Goal: Information Seeking & Learning: Learn about a topic

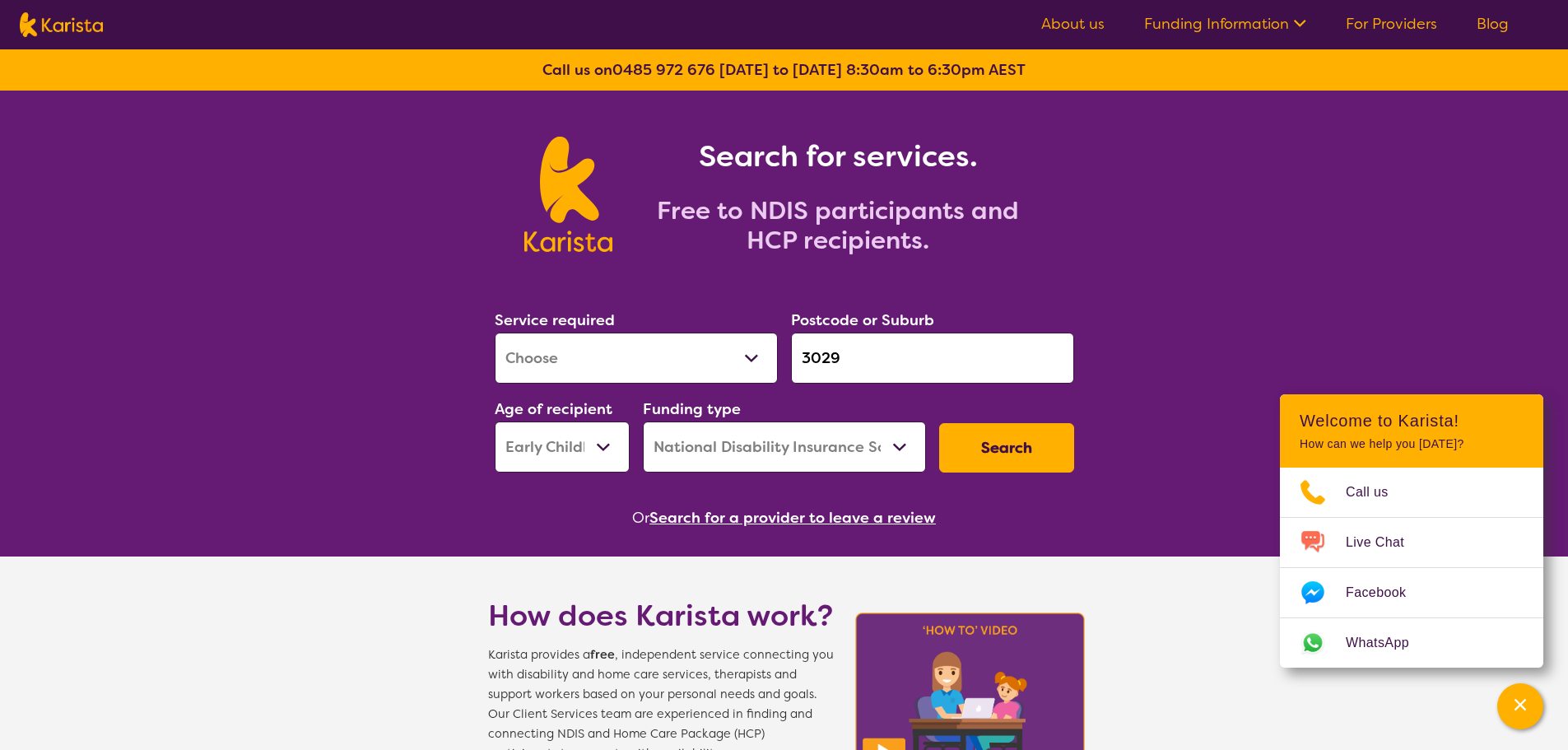
select select "[MEDICAL_DATA]"
select select "EC"
select select "NDIS"
click at [775, 509] on button "Search for a provider to leave a review" at bounding box center [792, 517] width 286 height 25
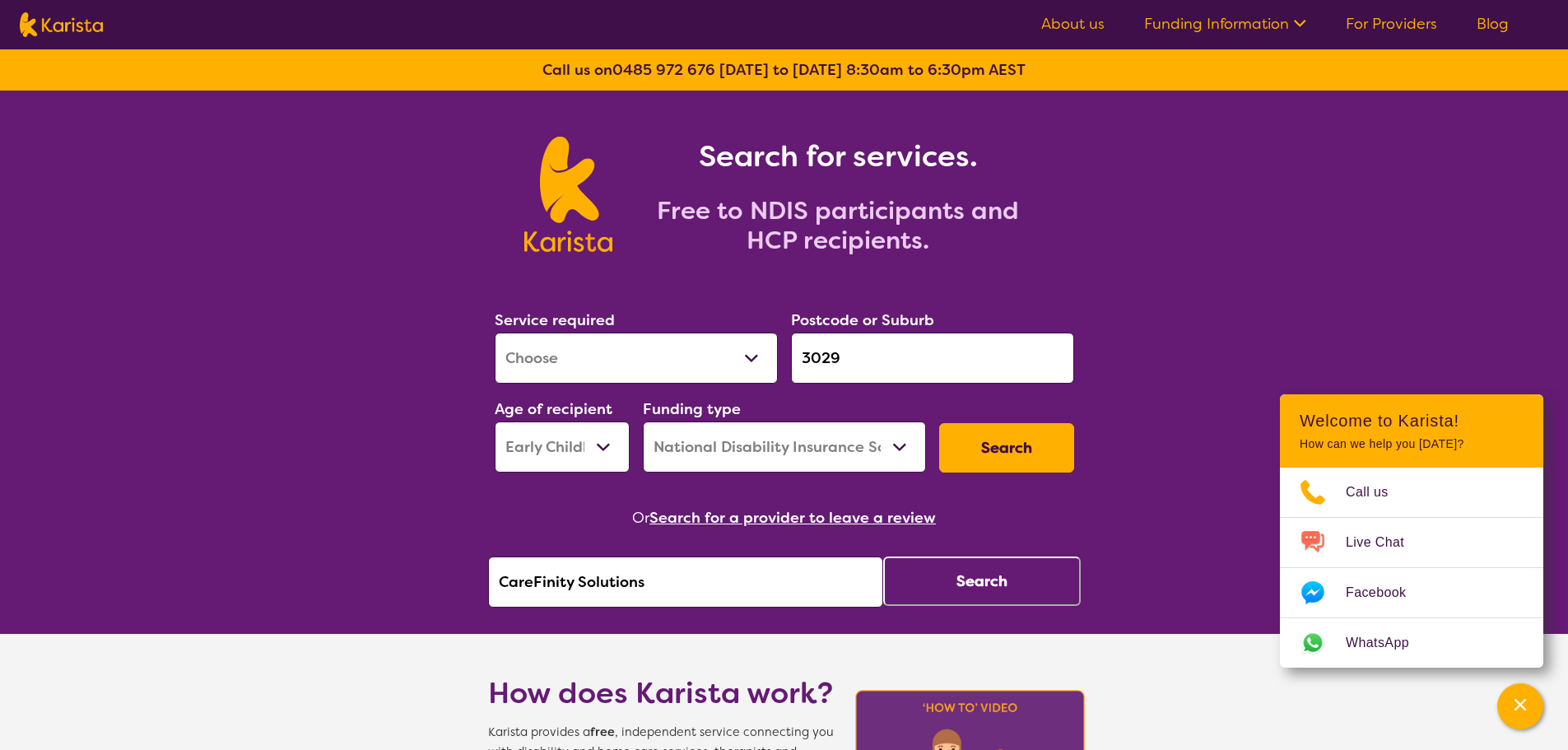
click at [692, 590] on input "CareFinity Solutions" at bounding box center [685, 581] width 395 height 51
drag, startPoint x: 685, startPoint y: 590, endPoint x: 9, endPoint y: 569, distance: 676.3
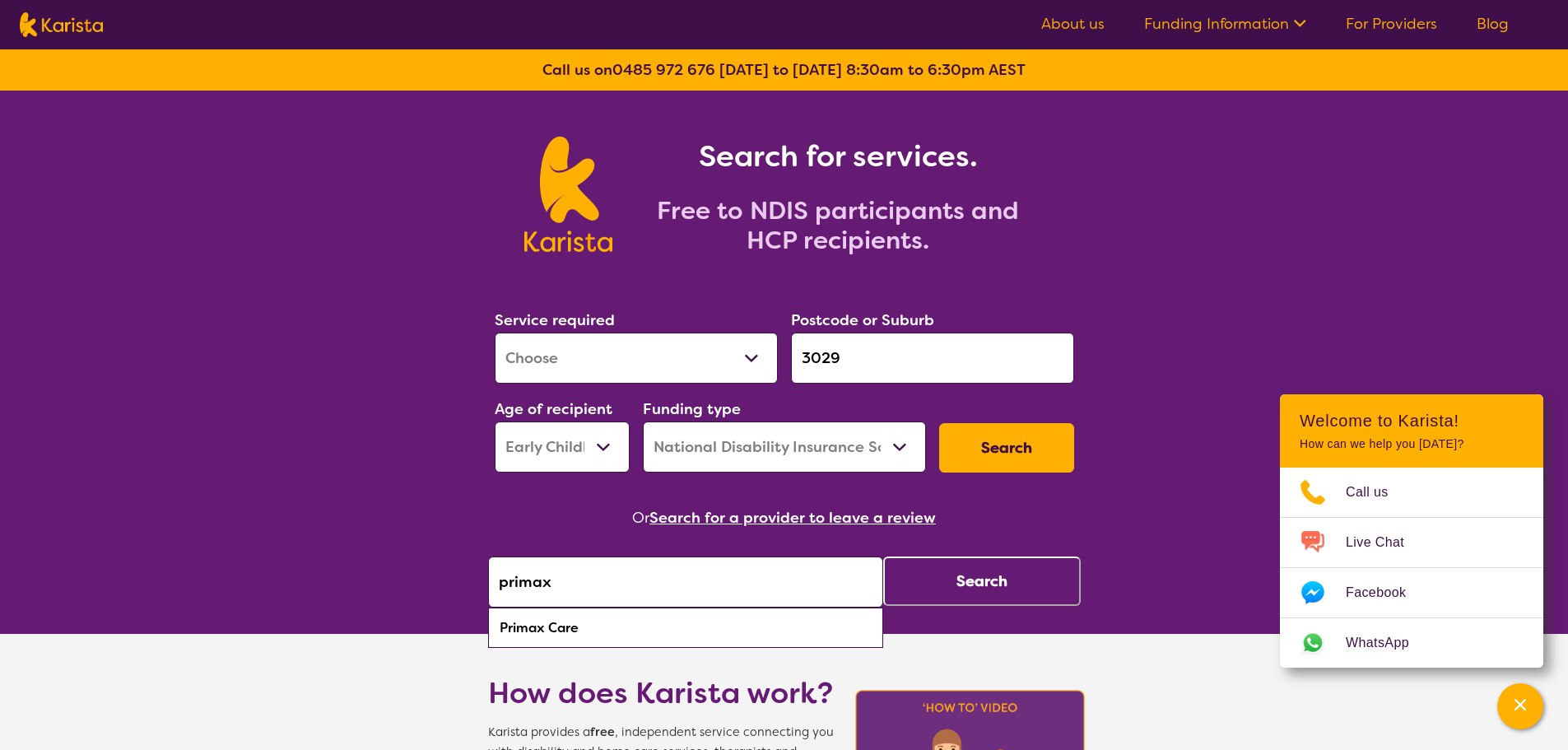
click at [554, 624] on div "Primax Care" at bounding box center [685, 628] width 379 height 31
type input "Primax Care"
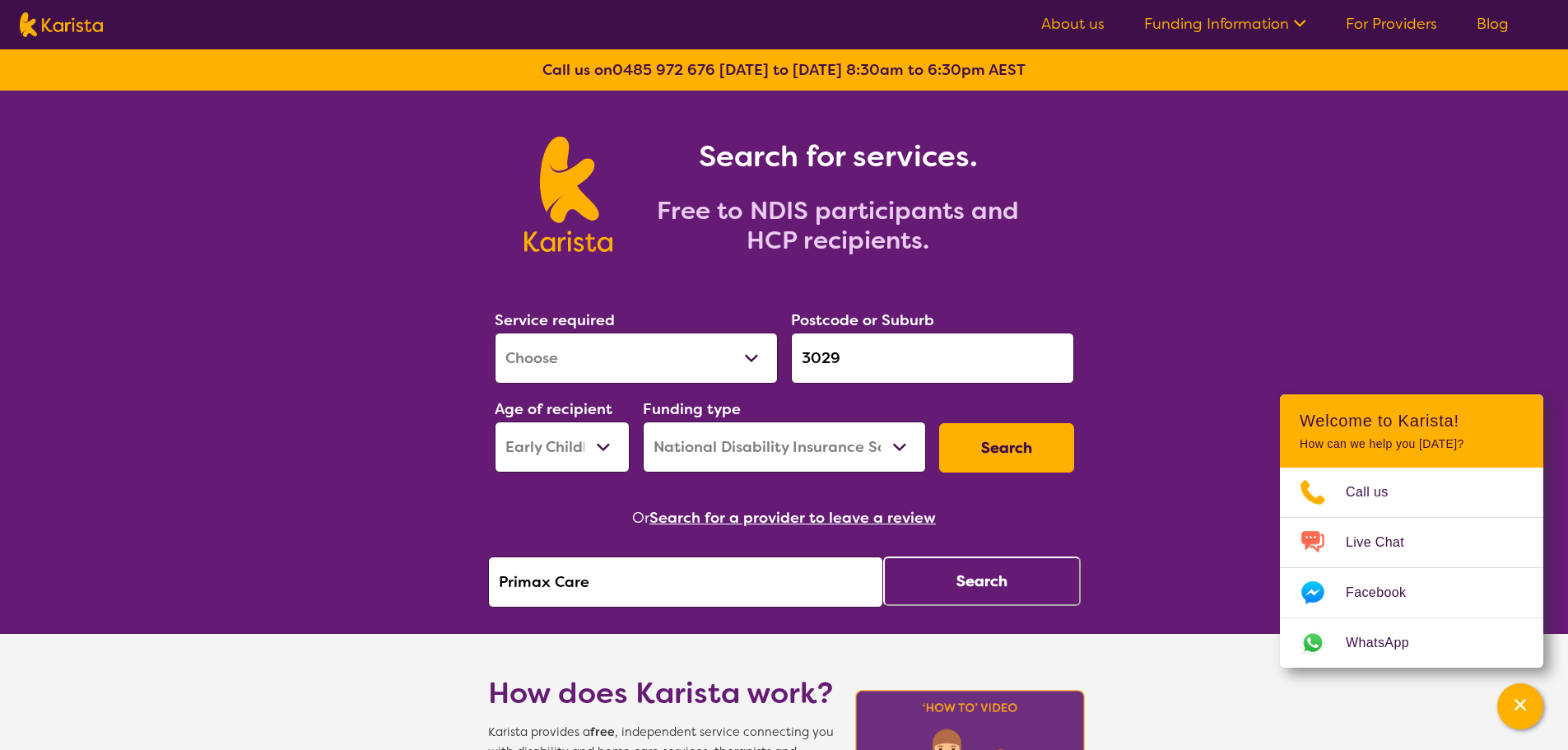
click at [1031, 574] on button "Search" at bounding box center [982, 580] width 198 height 49
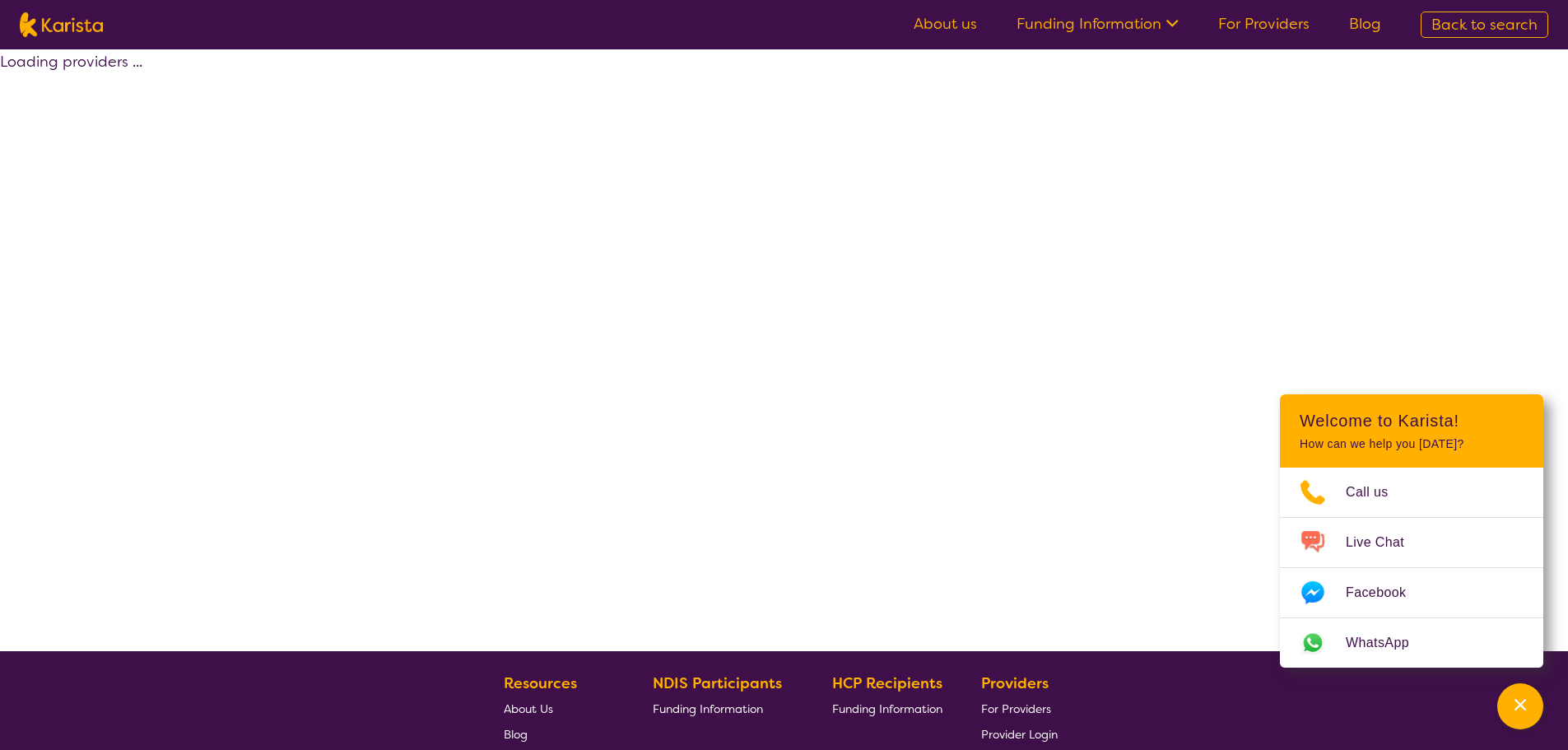
select select "by_score"
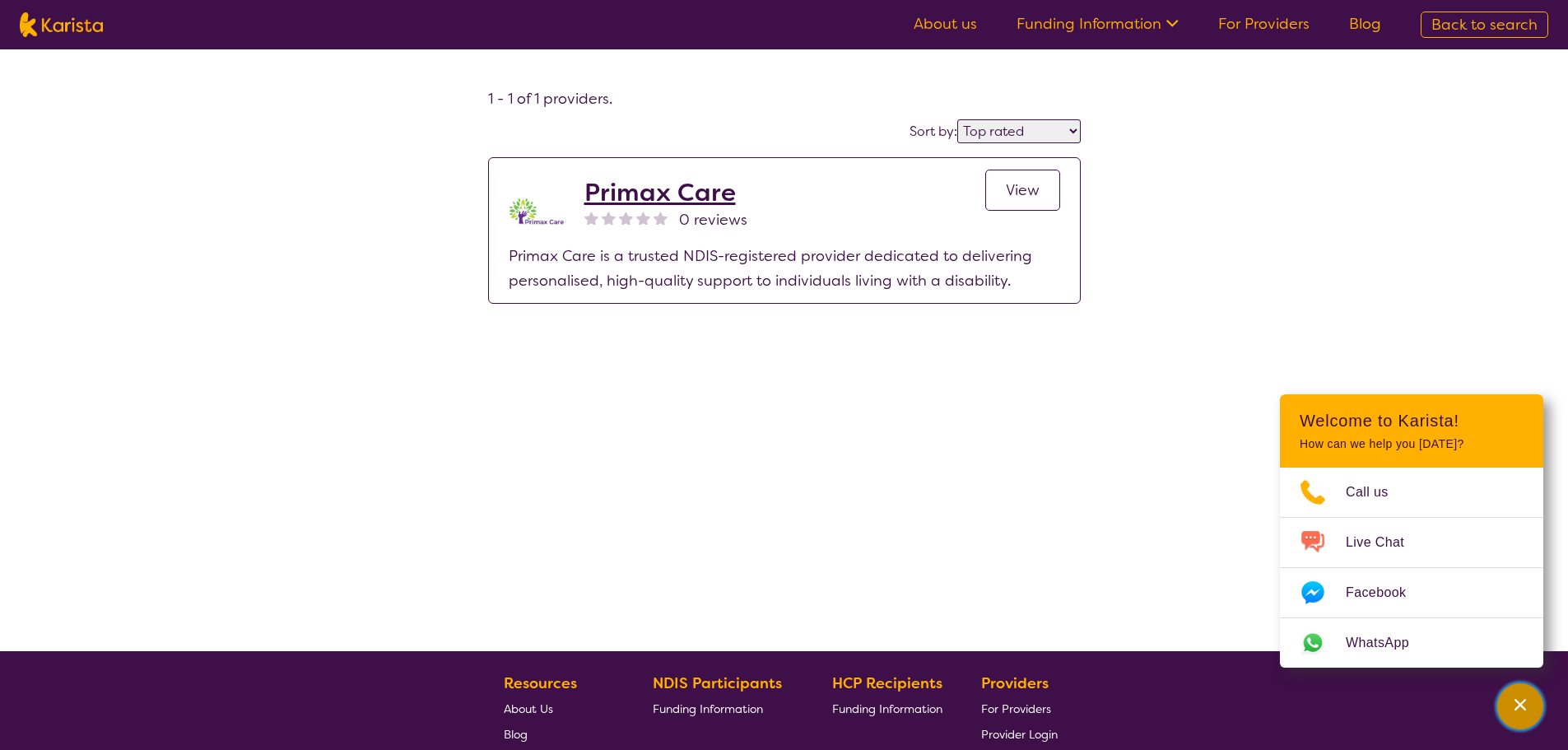
click at [1516, 710] on icon "Channel Menu" at bounding box center [1520, 705] width 17 height 17
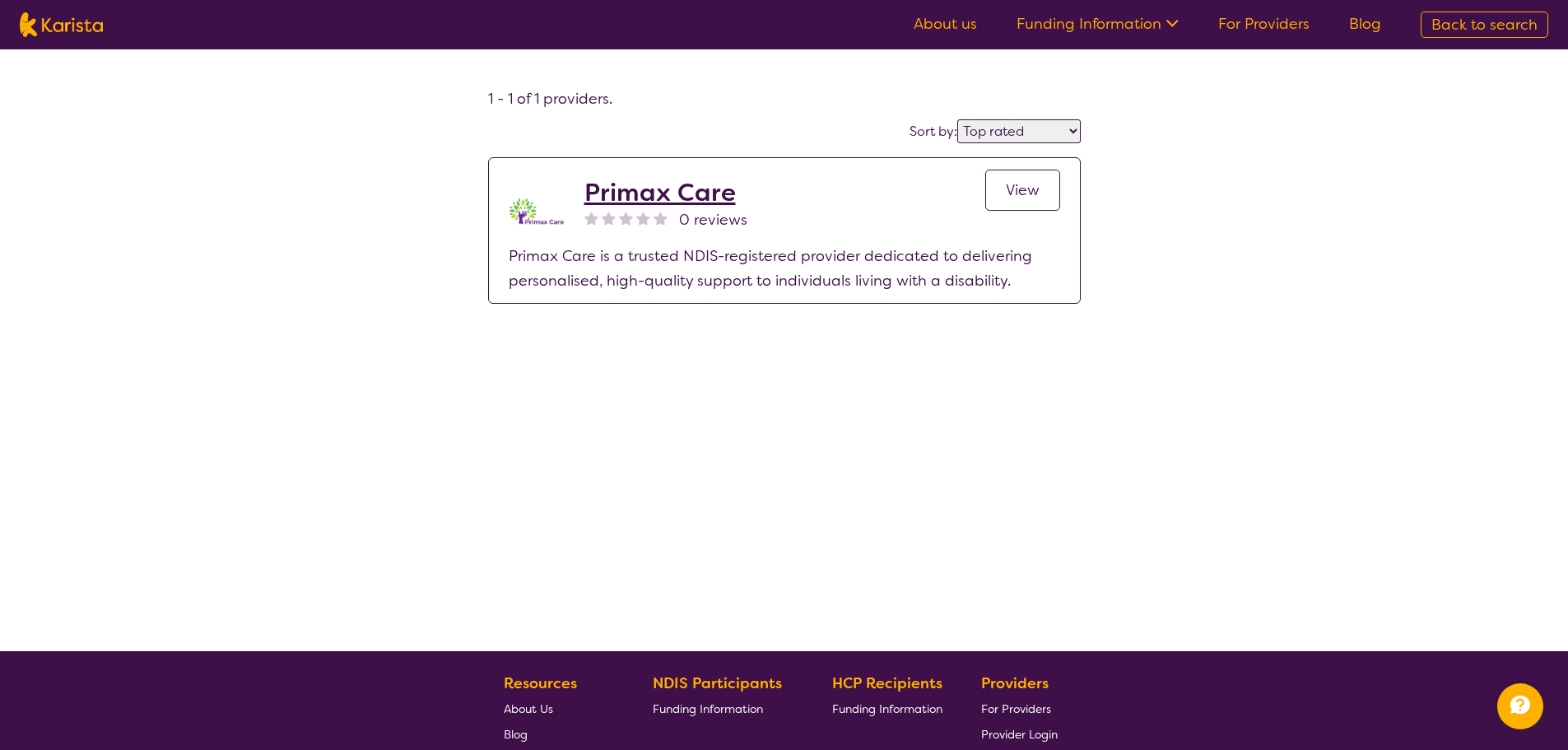
click at [1011, 188] on span "View" at bounding box center [1022, 189] width 34 height 19
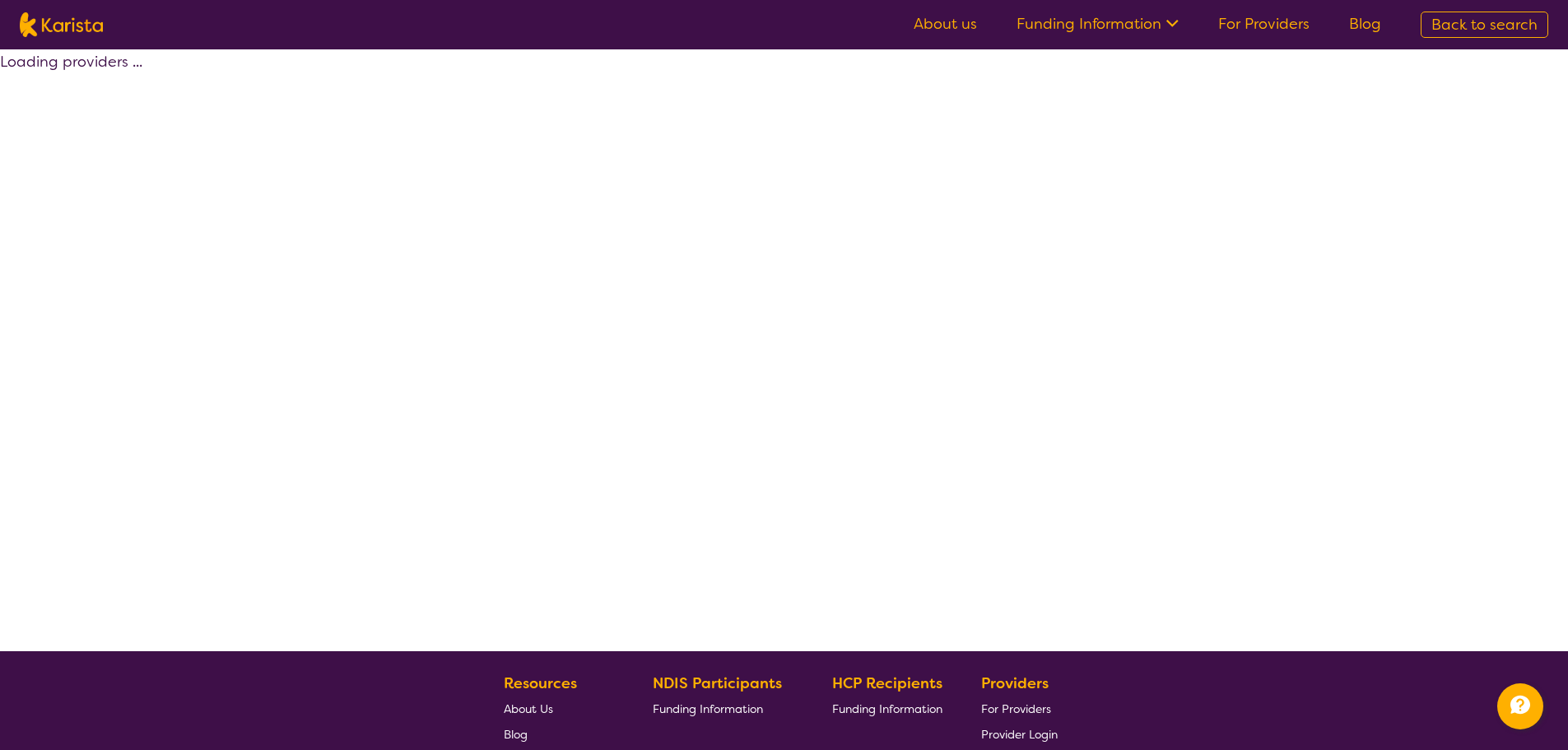
select select "by_score"
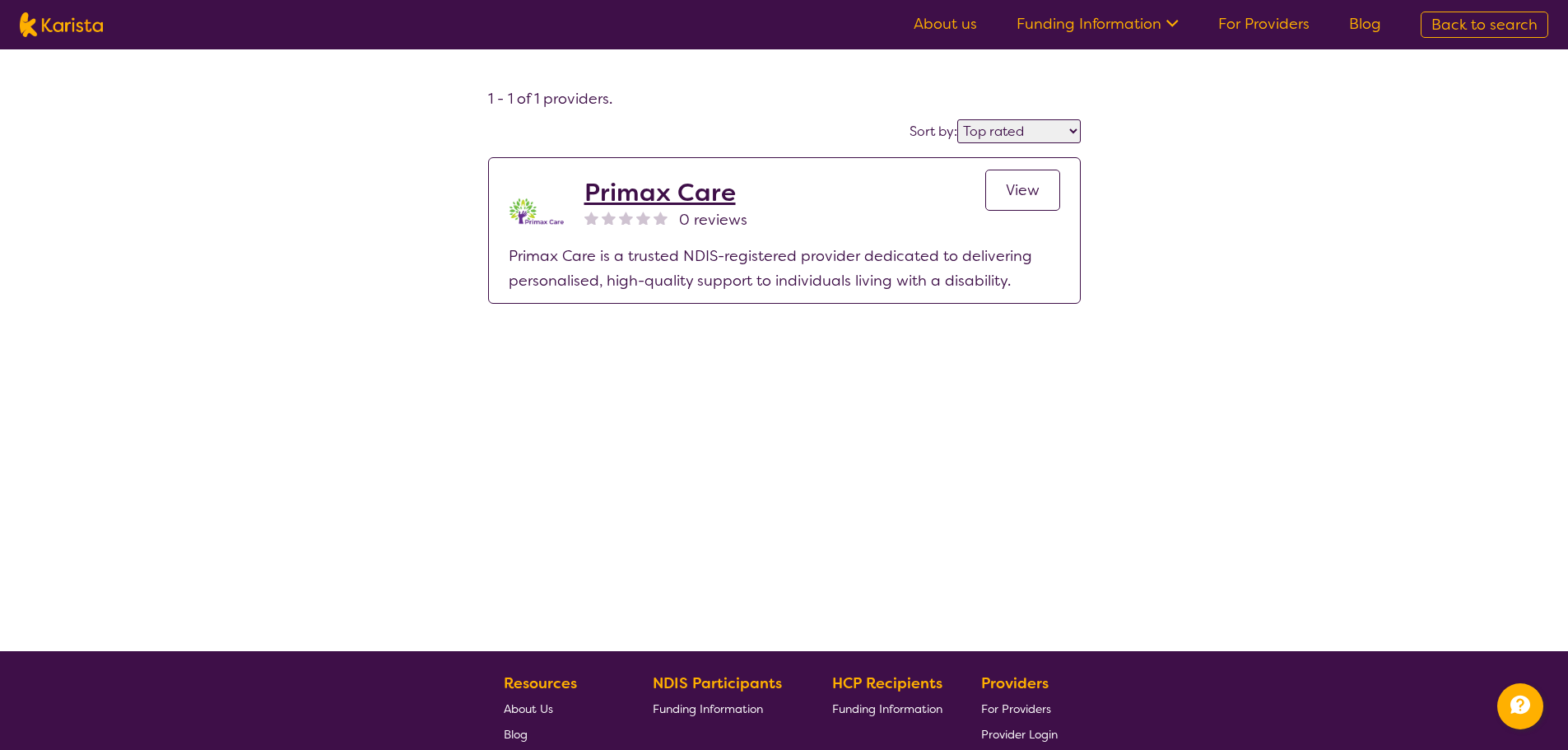
click at [1037, 189] on span "View" at bounding box center [1022, 189] width 34 height 19
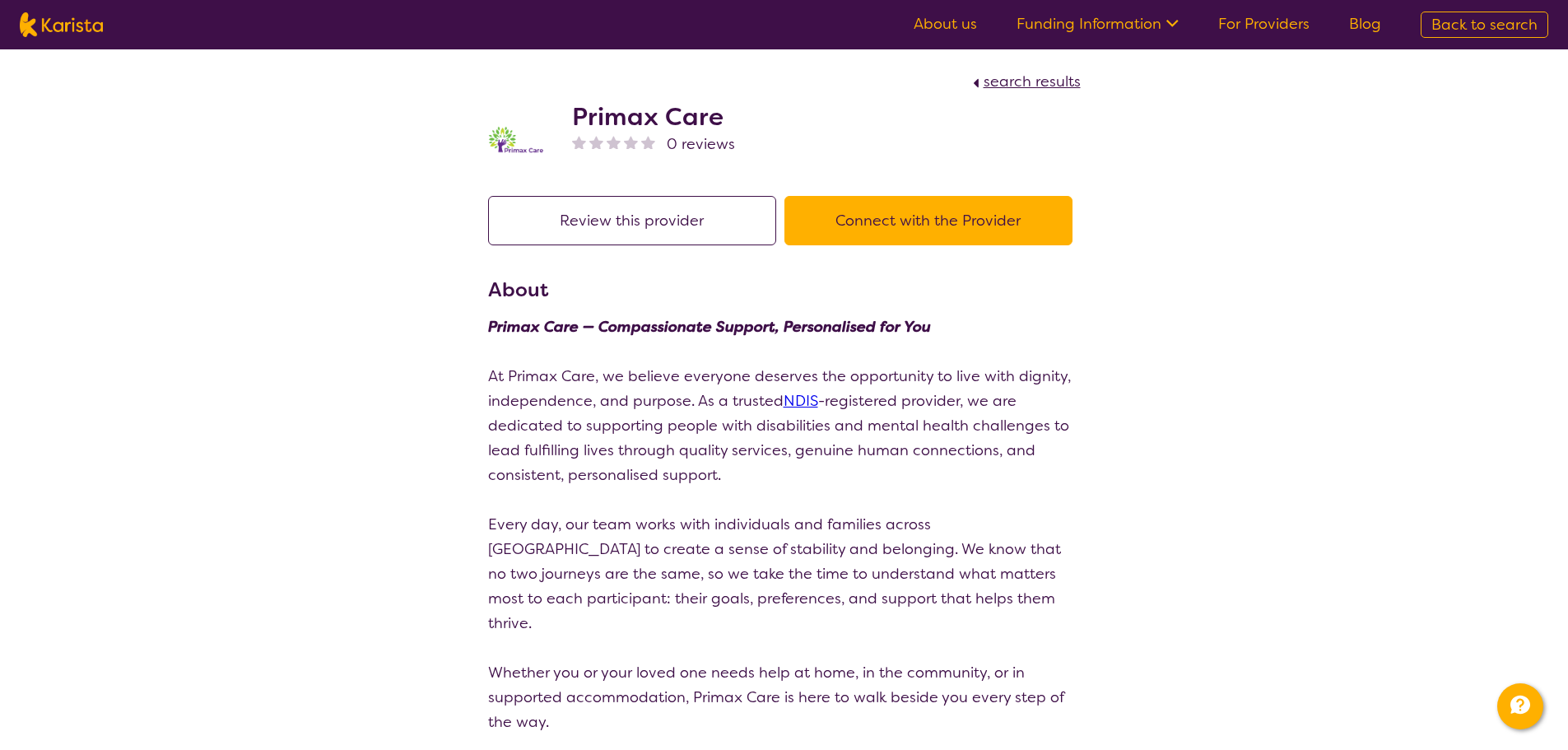
click at [89, 36] on img at bounding box center [61, 24] width 83 height 25
select select "[MEDICAL_DATA]"
select select "EC"
select select "NDIS"
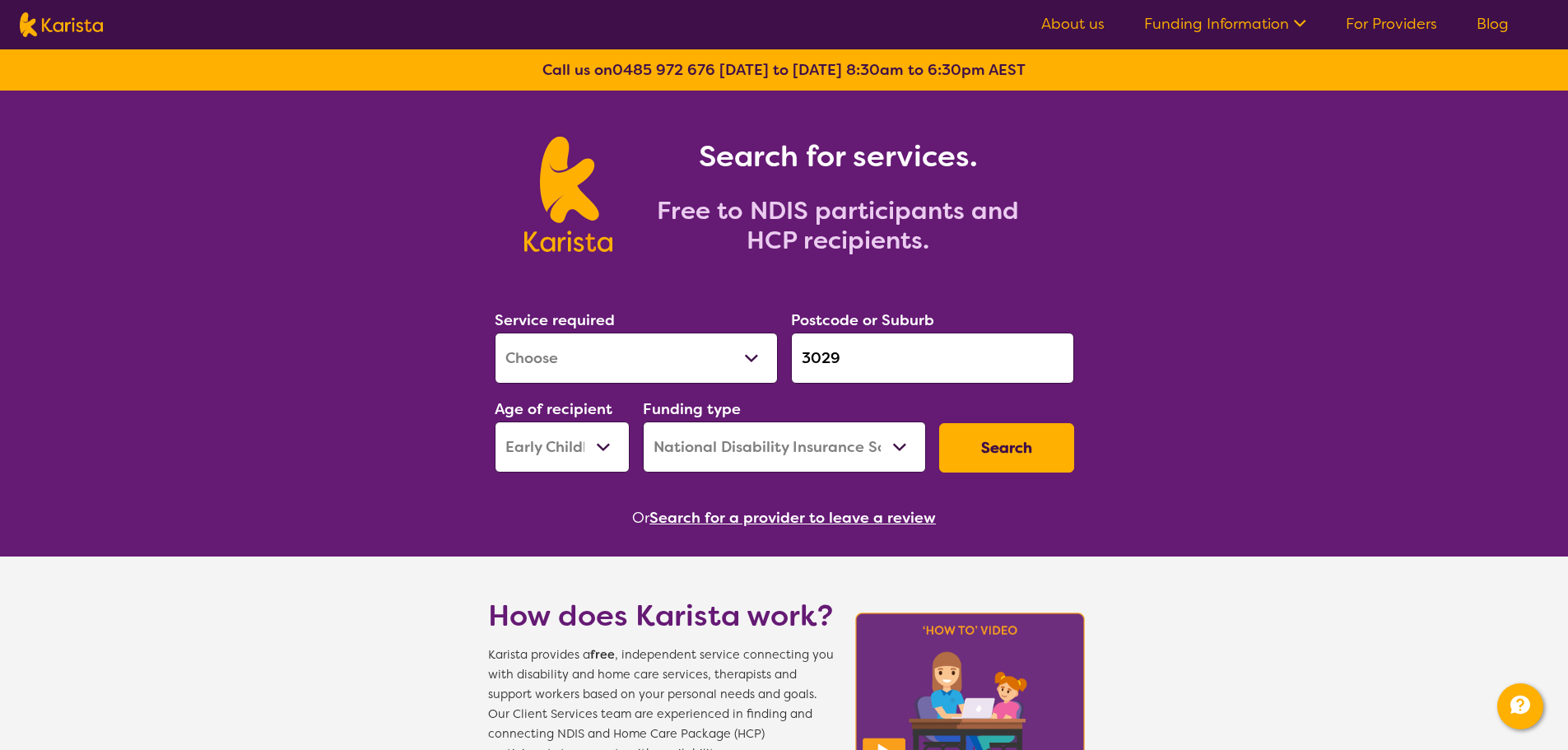
click at [781, 512] on button "Search for a provider to leave a review" at bounding box center [792, 517] width 286 height 25
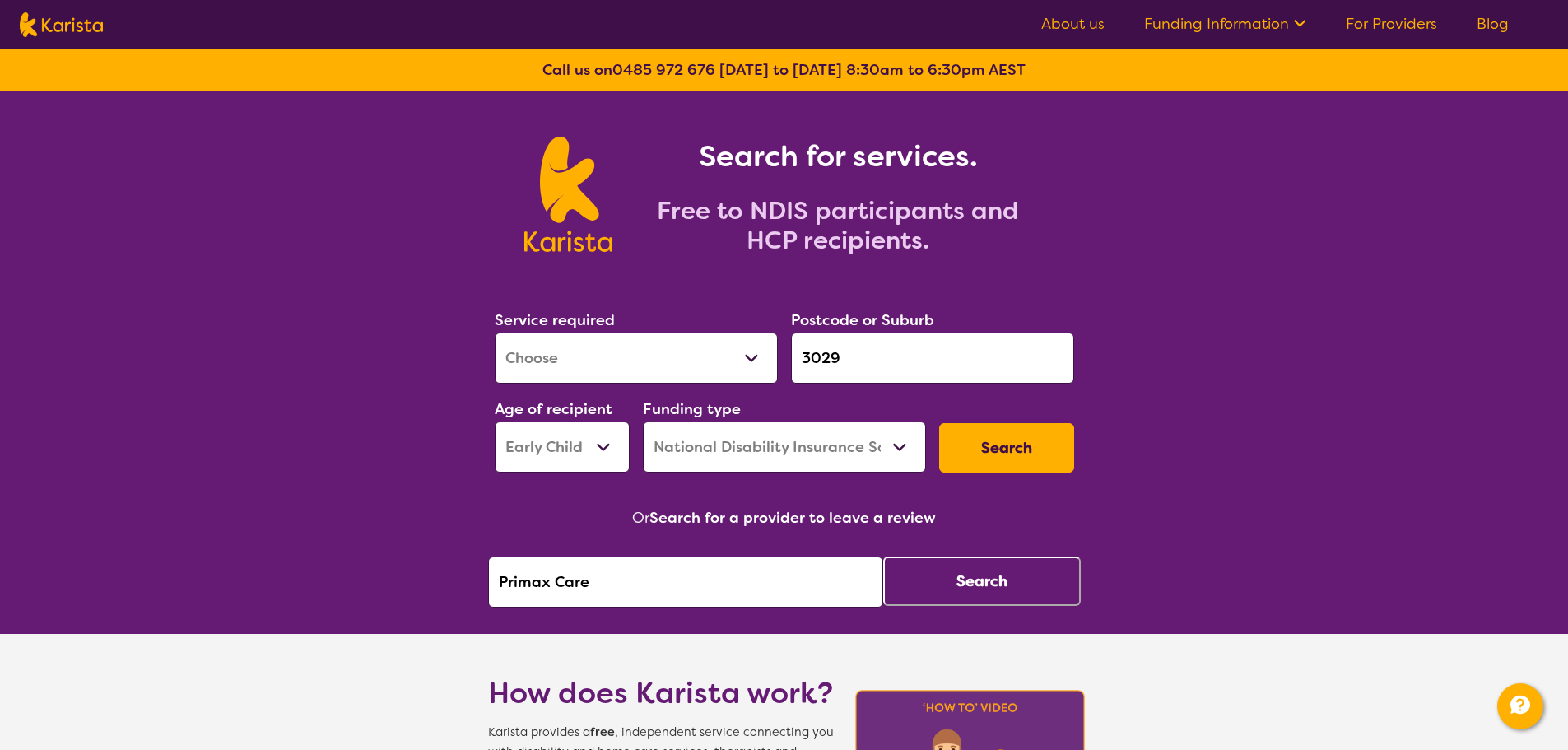
click at [941, 602] on button "Search" at bounding box center [982, 580] width 198 height 49
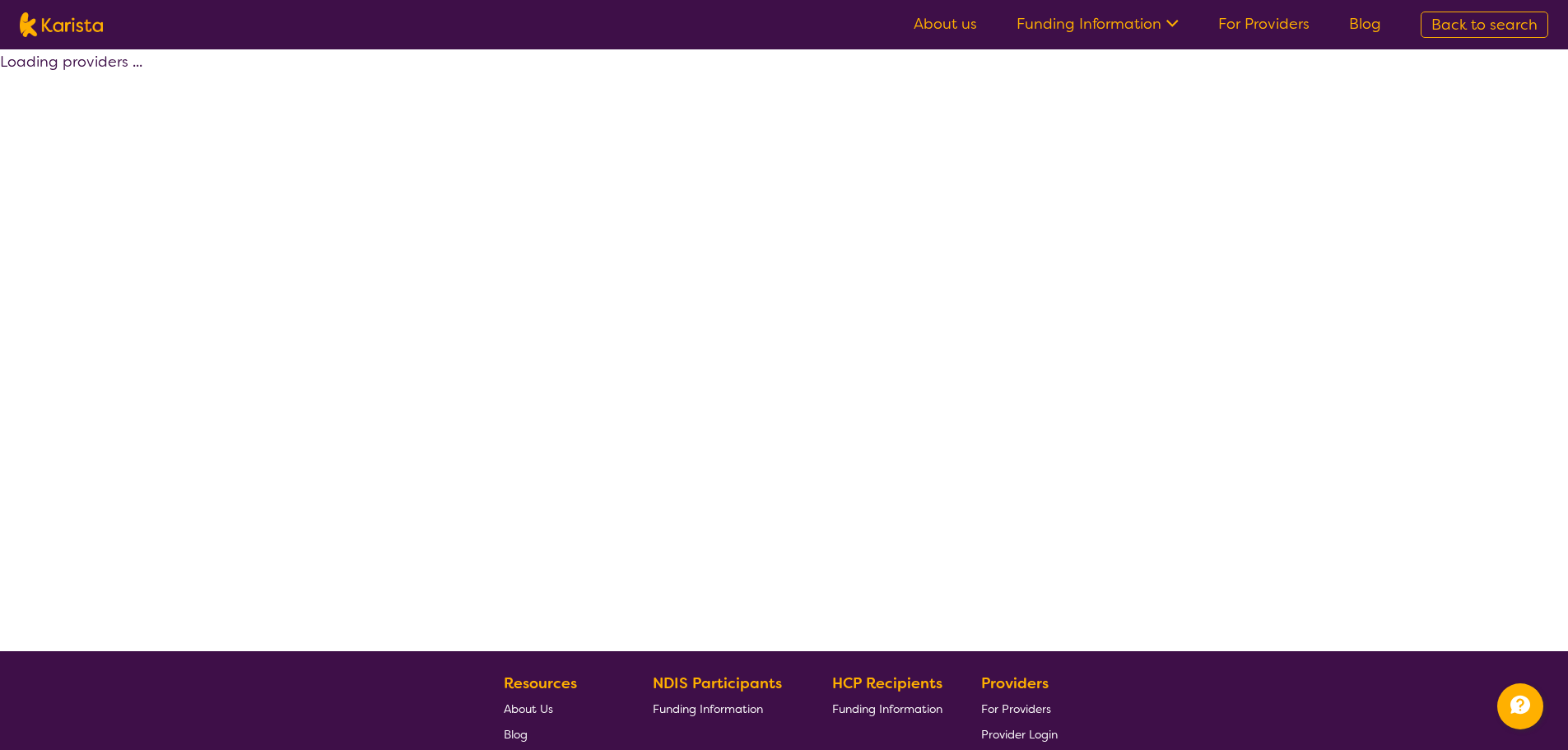
select select "by_score"
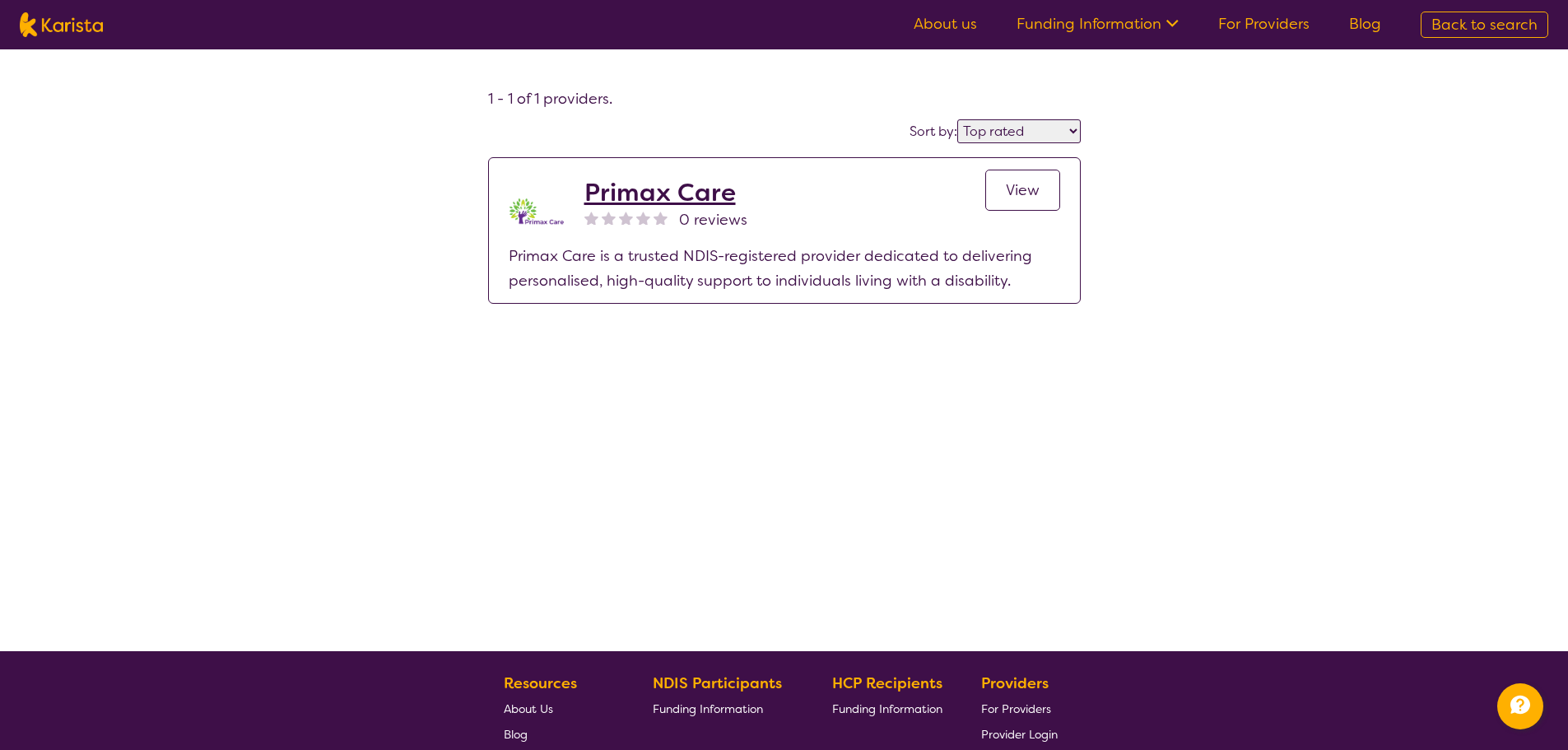
click at [79, 26] on img at bounding box center [61, 24] width 83 height 25
select select "[MEDICAL_DATA]"
select select "EC"
select select "NDIS"
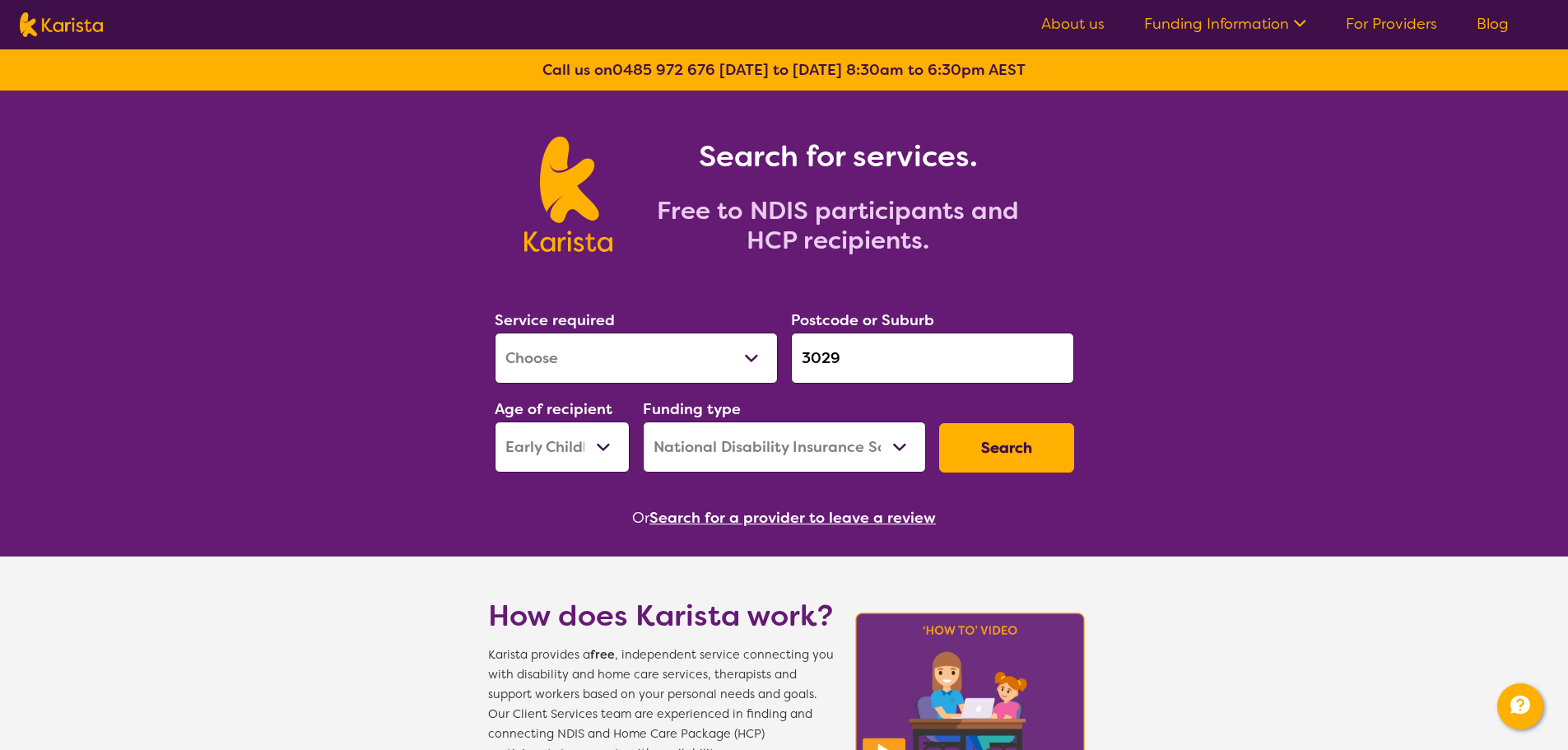
click at [863, 352] on input "3029" at bounding box center [932, 357] width 283 height 51
click at [639, 353] on select "Allied Health Assistant Assessment ([MEDICAL_DATA] or [MEDICAL_DATA]) Behaviour…" at bounding box center [636, 357] width 283 height 51
select select "Support worker"
click at [495, 333] on select "Allied Health Assistant Assessment ([MEDICAL_DATA] or [MEDICAL_DATA]) Behaviour…" at bounding box center [636, 357] width 283 height 51
click at [926, 382] on input "3029" at bounding box center [932, 357] width 283 height 51
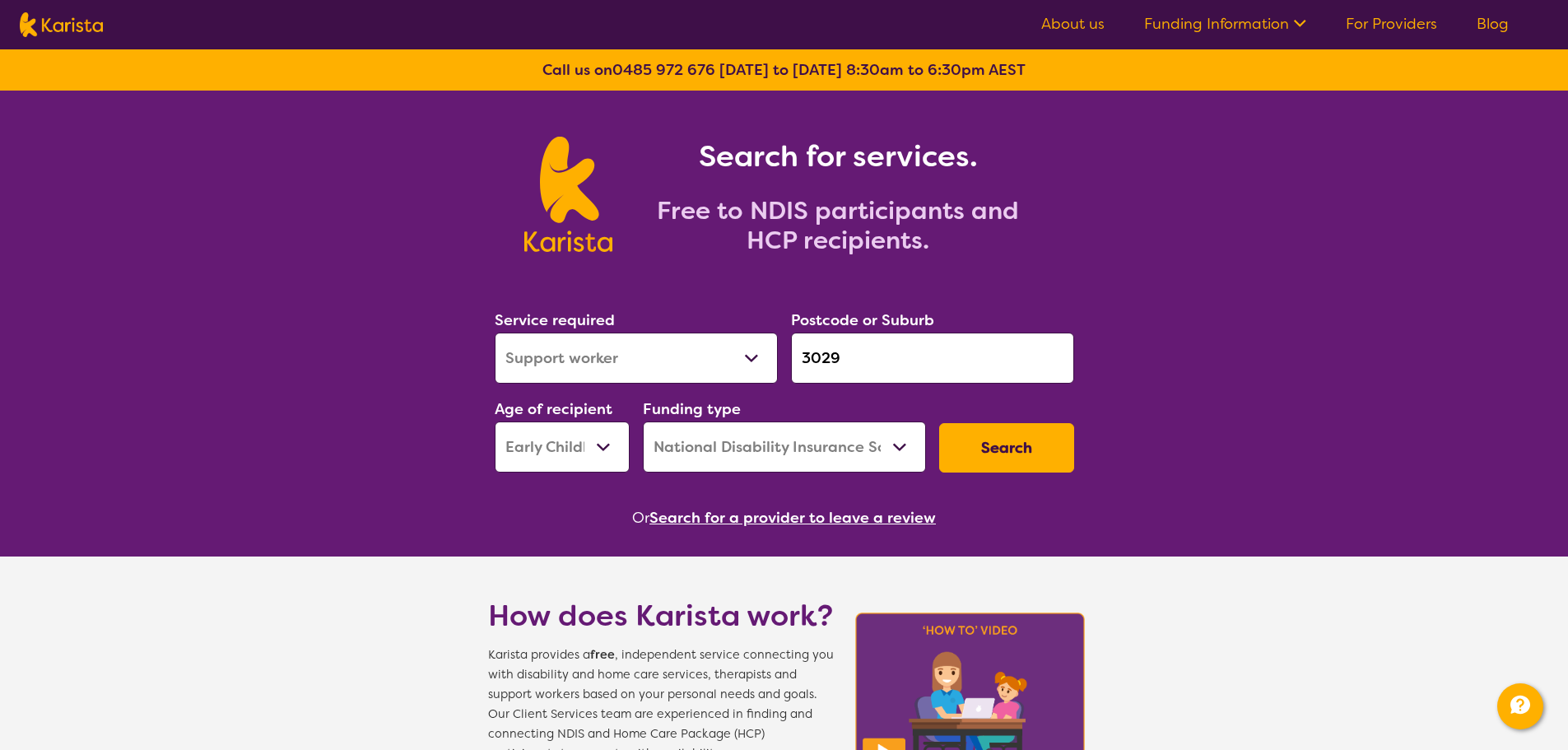
drag, startPoint x: 920, startPoint y: 382, endPoint x: 693, endPoint y: 388, distance: 227.1
click at [715, 384] on div "Service required Allied Health Assistant Assessment ([MEDICAL_DATA] or [MEDICAL…" at bounding box center [784, 390] width 593 height 177
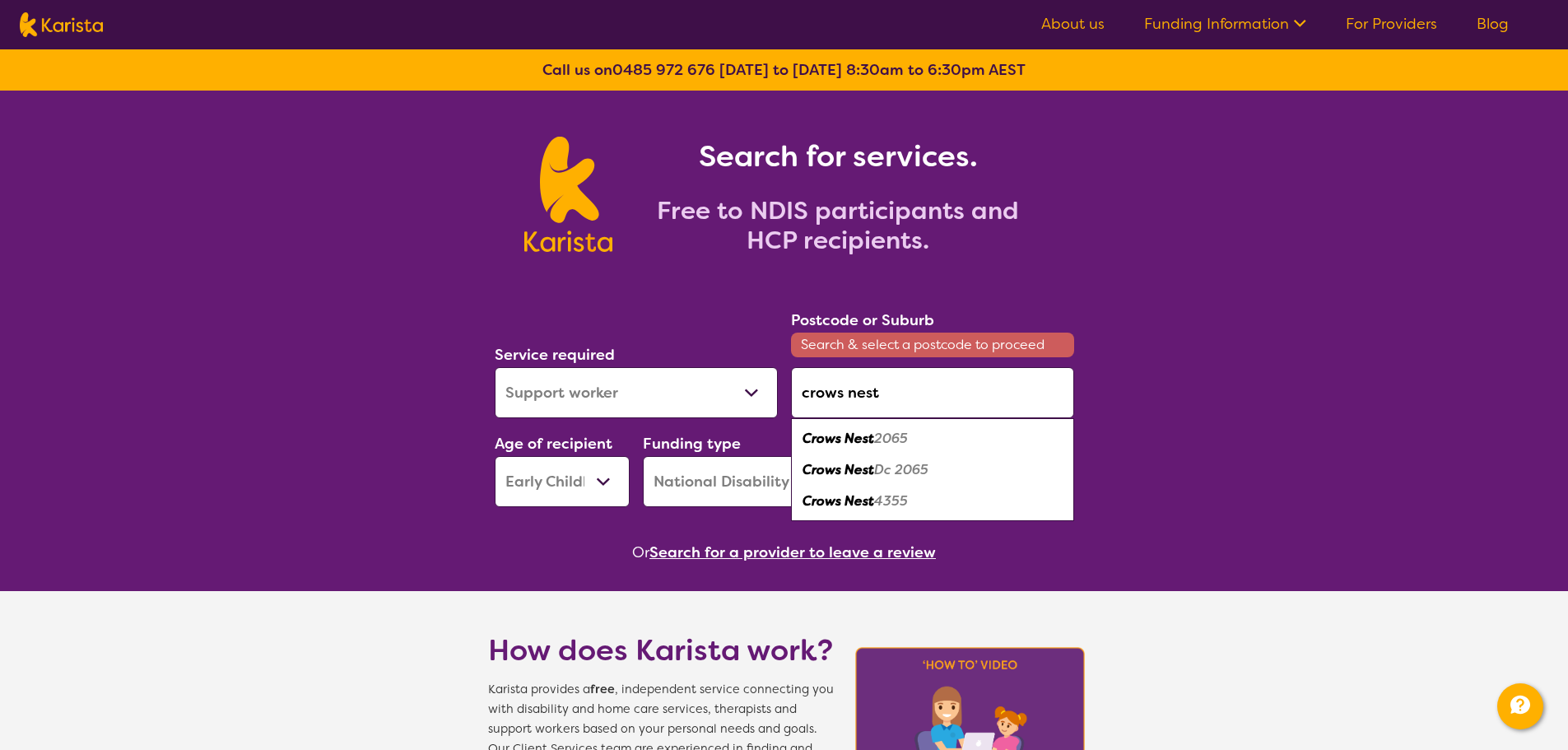
click at [866, 435] on em "Crows Nest" at bounding box center [838, 438] width 72 height 18
type input "2065"
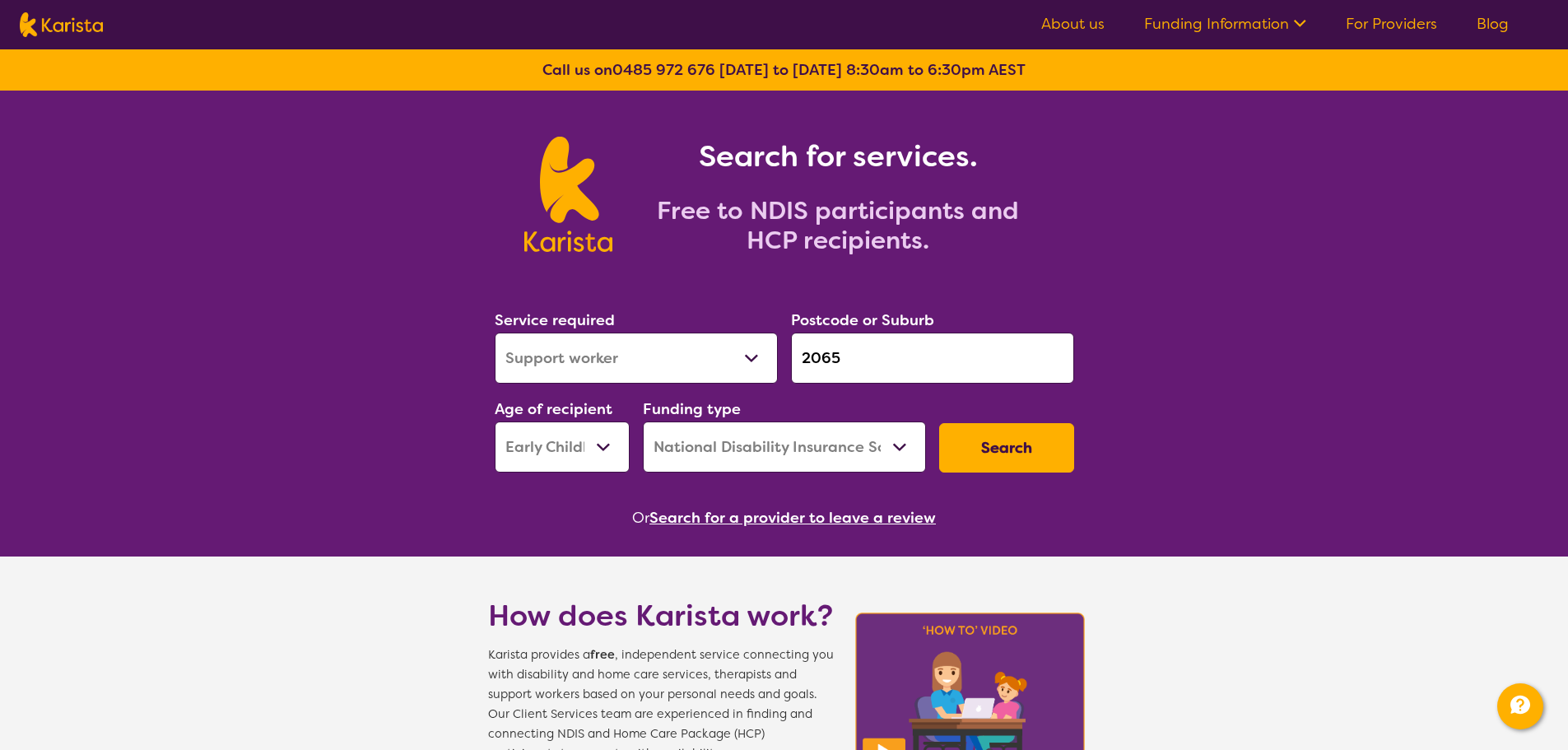
click at [585, 450] on select "Early Childhood - 0 to 9 Child - 10 to 11 Adolescent - 12 to 17 Adult - 18 to 6…" at bounding box center [562, 446] width 135 height 51
select select "AD"
click at [495, 421] on select "Early Childhood - 0 to 9 Child - 10 to 11 Adolescent - 12 to 17 Adult - 18 to 6…" at bounding box center [562, 446] width 135 height 51
click at [993, 457] on button "Search" at bounding box center [1007, 447] width 135 height 49
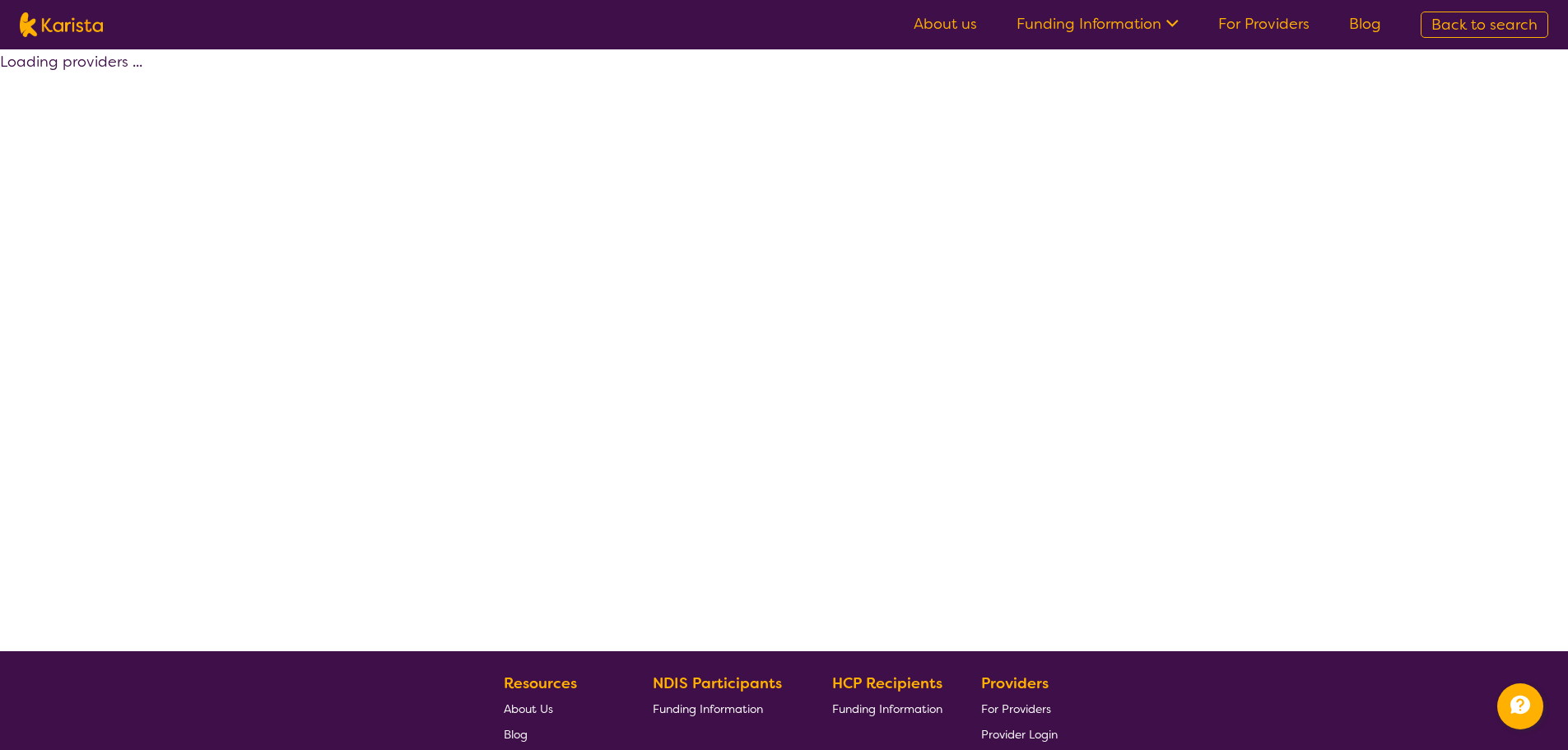
select select "by_score"
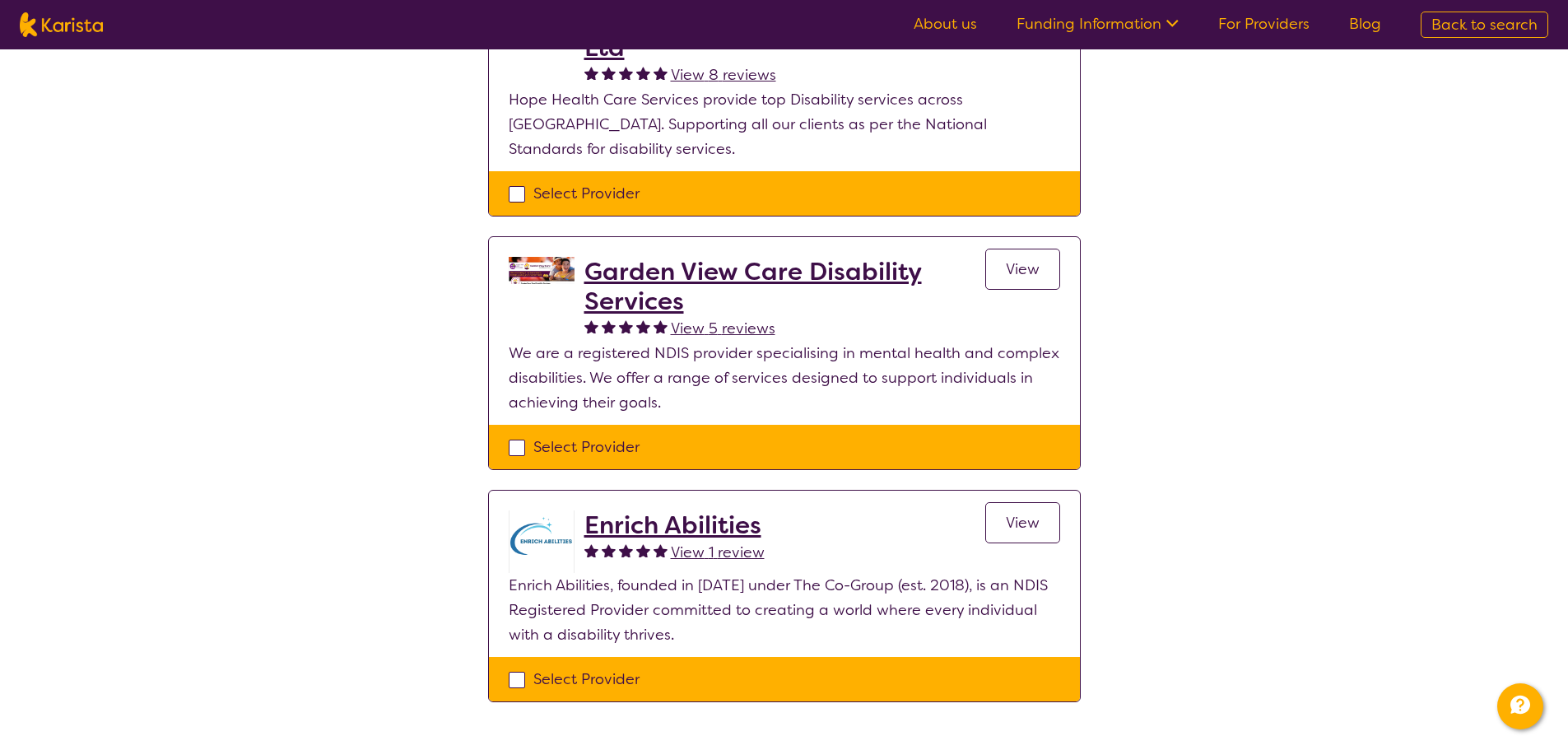
scroll to position [164, 0]
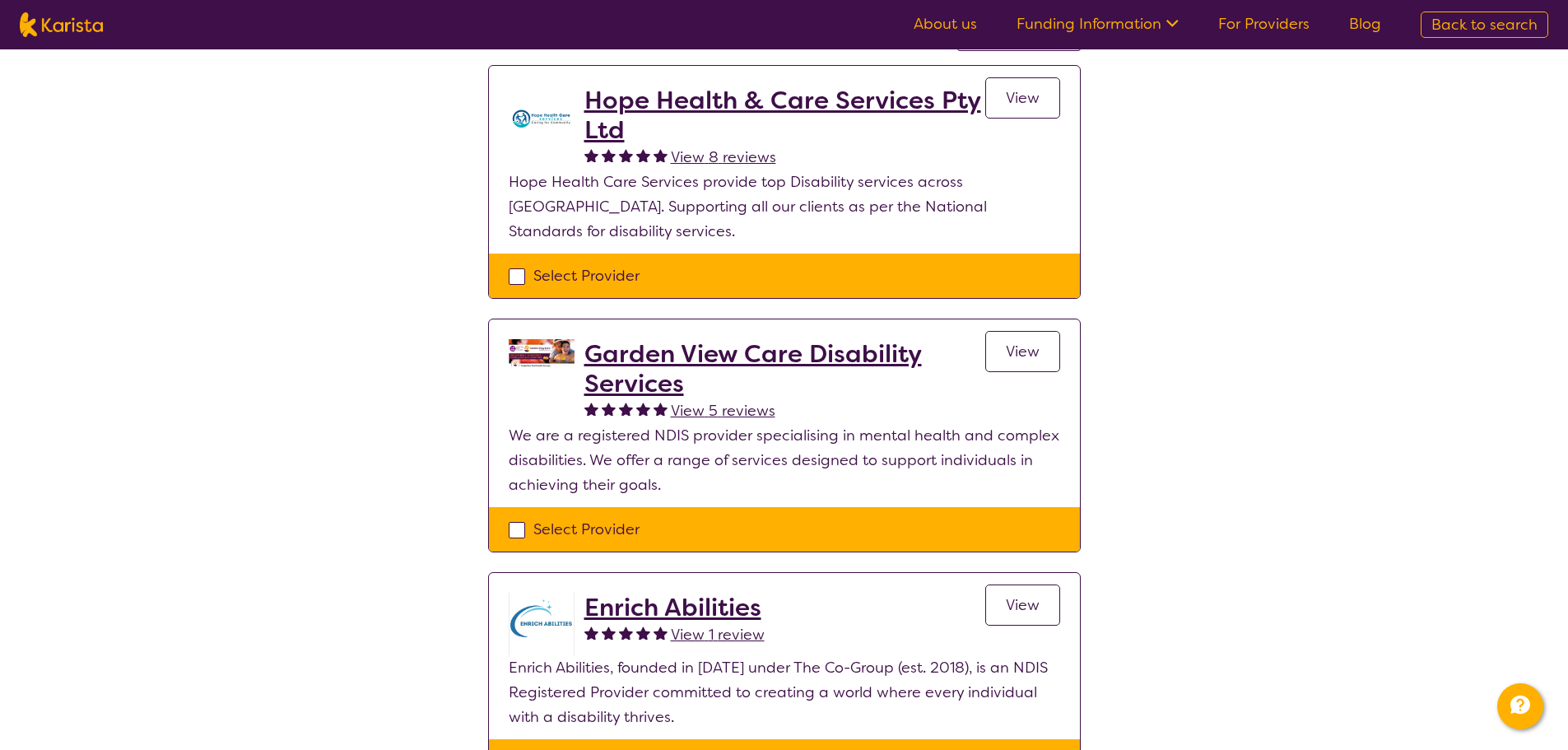
select select "Support worker"
select select "AD"
select select "NDIS"
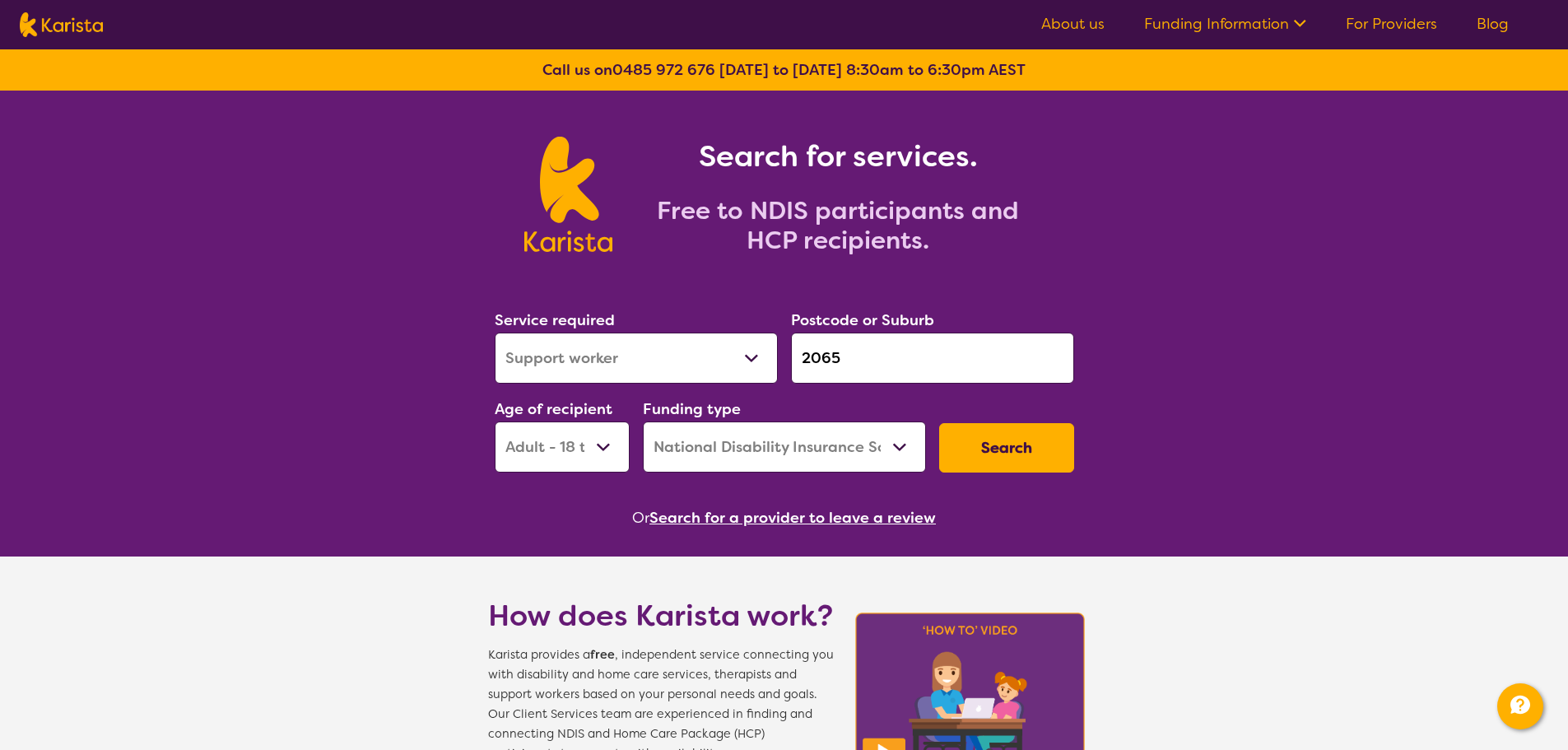
drag, startPoint x: 921, startPoint y: 387, endPoint x: 843, endPoint y: 369, distance: 80.0
click at [843, 369] on div "Postcode or Suburb 2065" at bounding box center [932, 345] width 296 height 89
drag, startPoint x: 855, startPoint y: 368, endPoint x: 591, endPoint y: 356, distance: 264.3
click at [591, 356] on div "Service required Allied Health Assistant Assessment ([MEDICAL_DATA] or [MEDICAL…" at bounding box center [784, 390] width 593 height 177
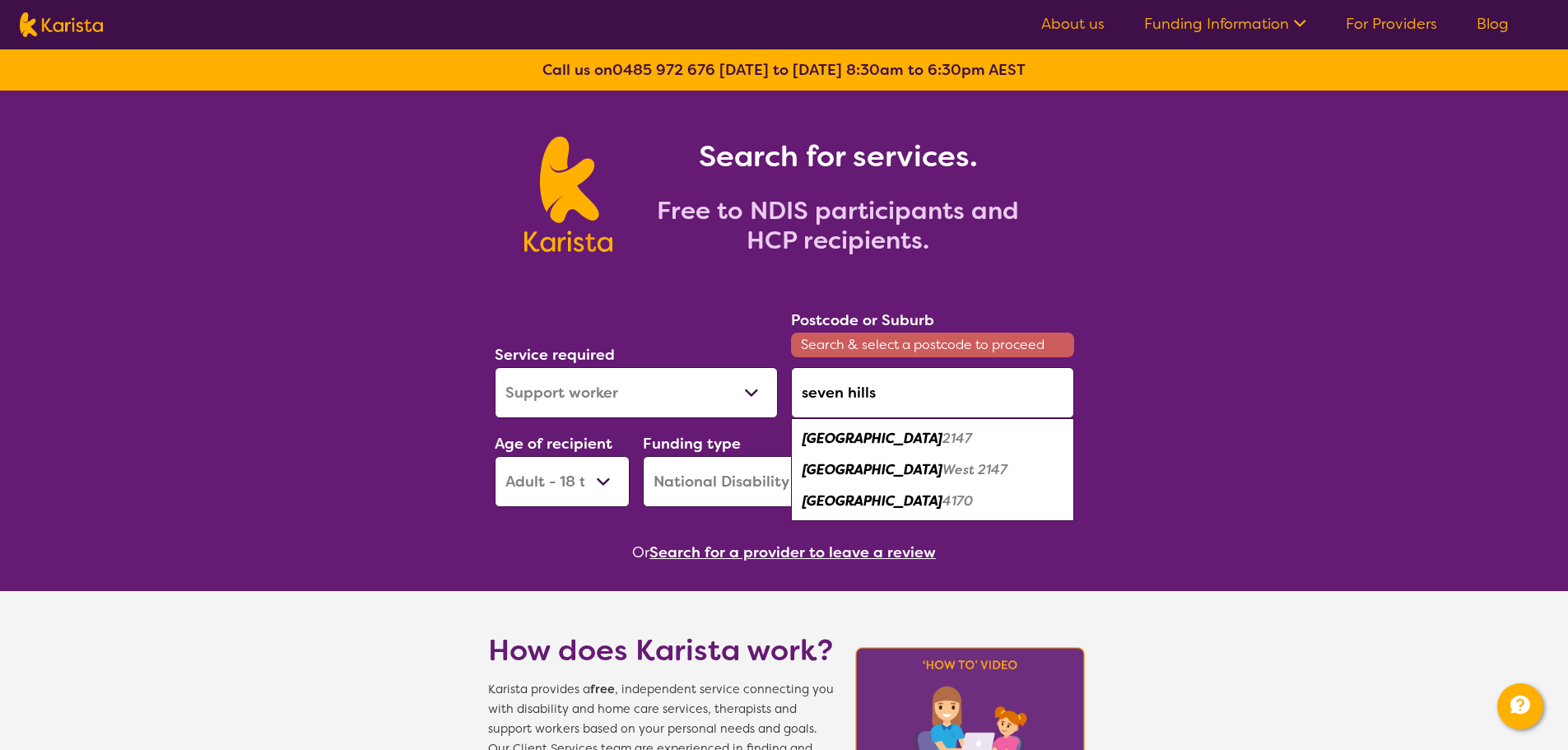
click at [835, 434] on em "[GEOGRAPHIC_DATA]" at bounding box center [872, 438] width 139 height 18
type input "2147"
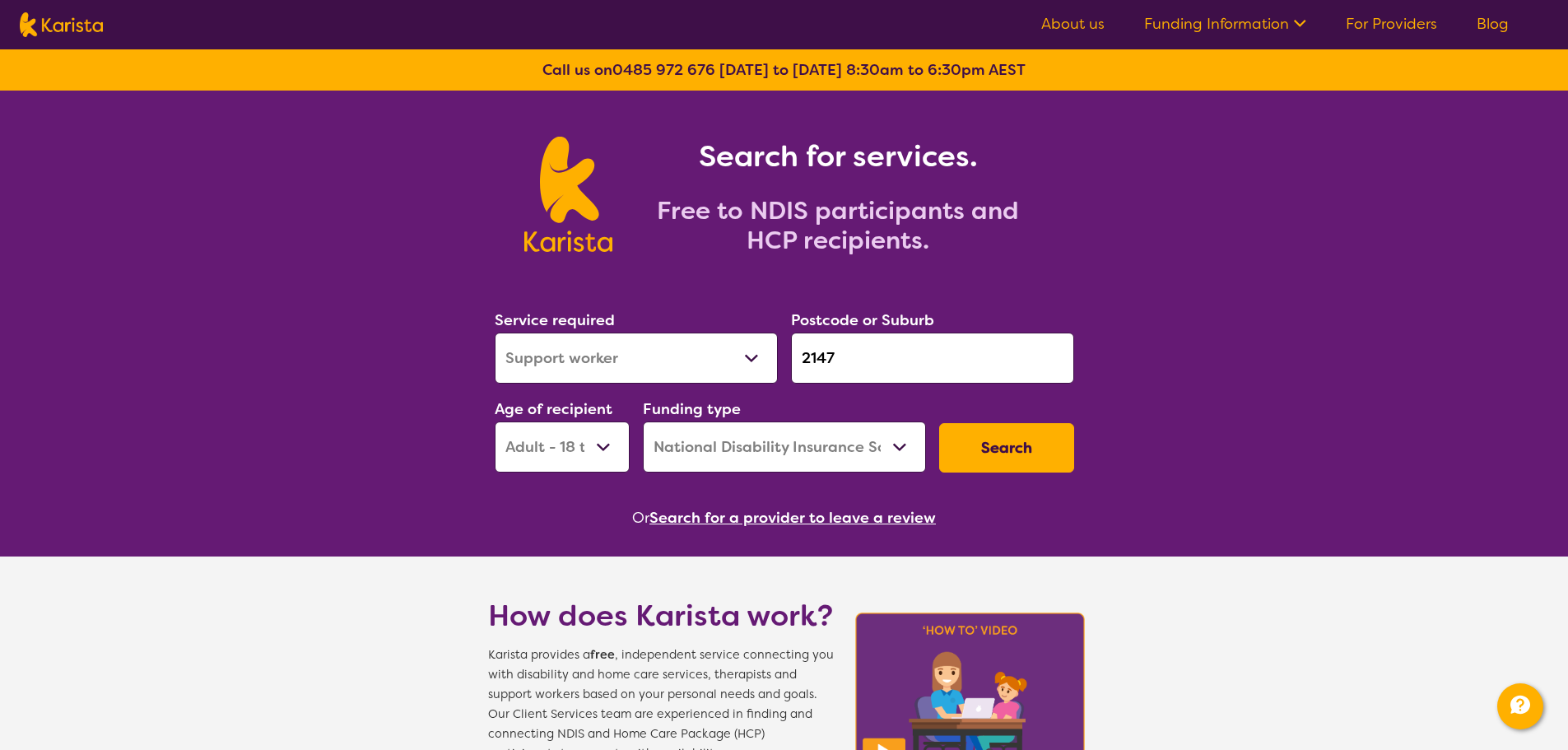
click at [1013, 463] on button "Search" at bounding box center [1007, 447] width 135 height 49
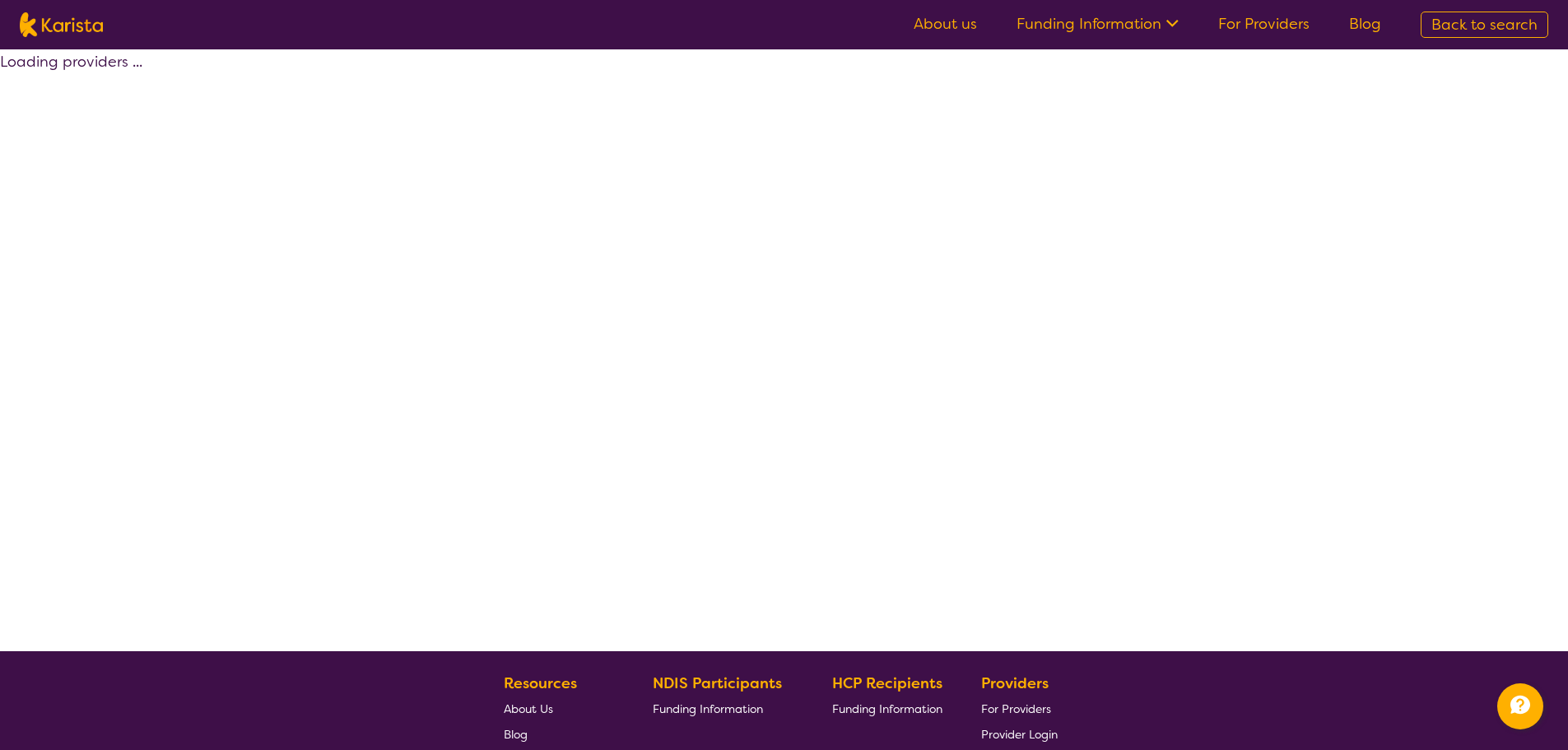
select select "by_score"
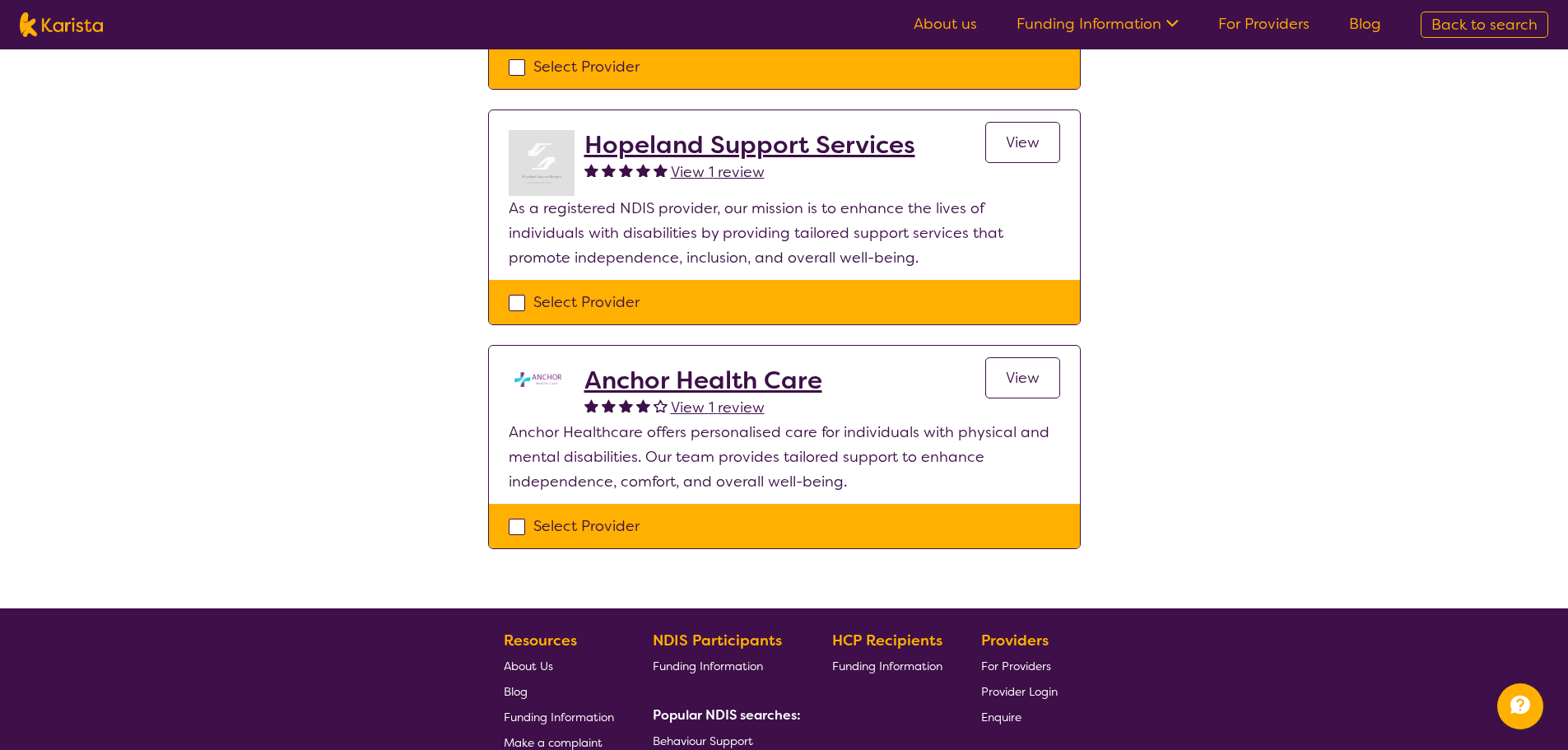
scroll to position [659, 0]
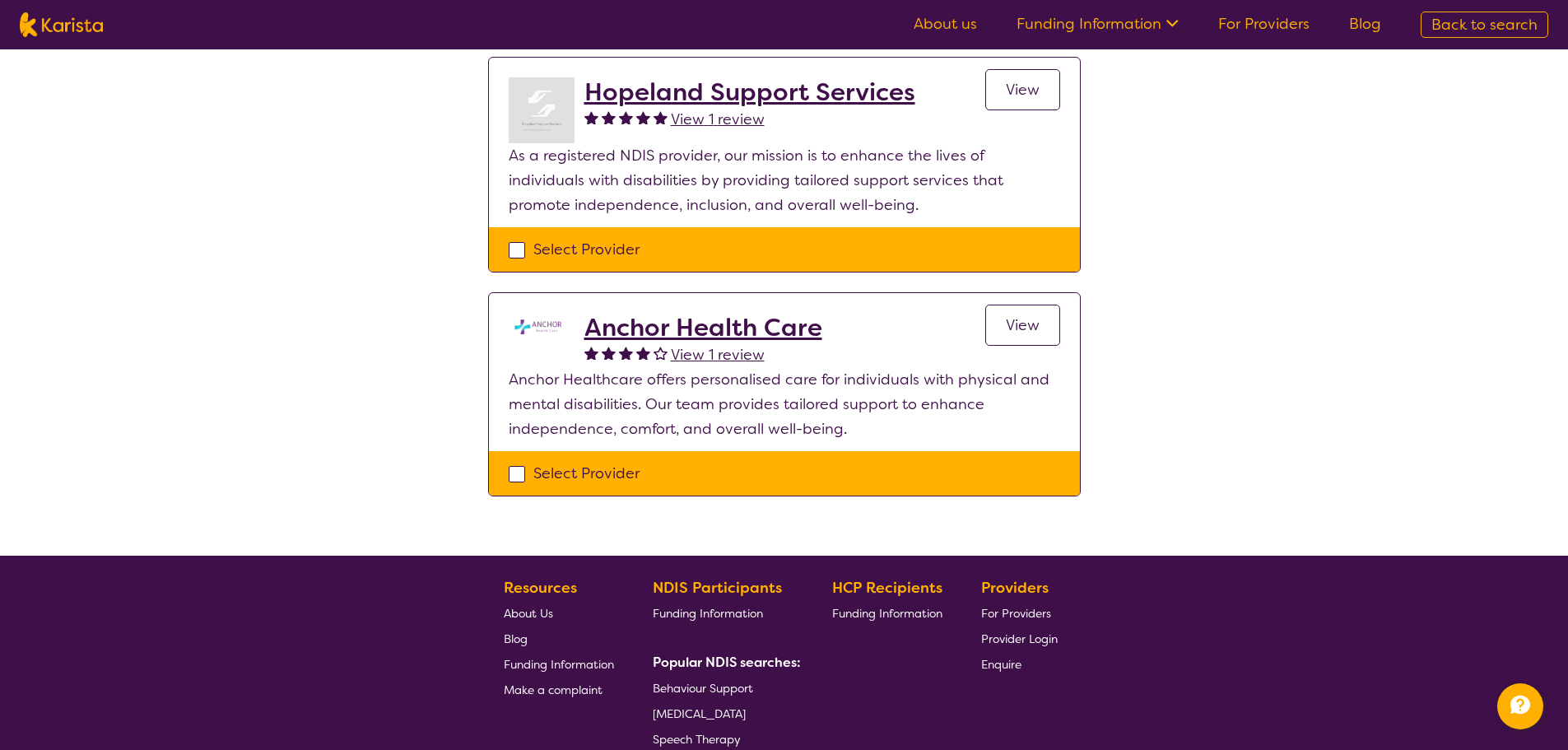
select select "Support worker"
select select "AD"
select select "NDIS"
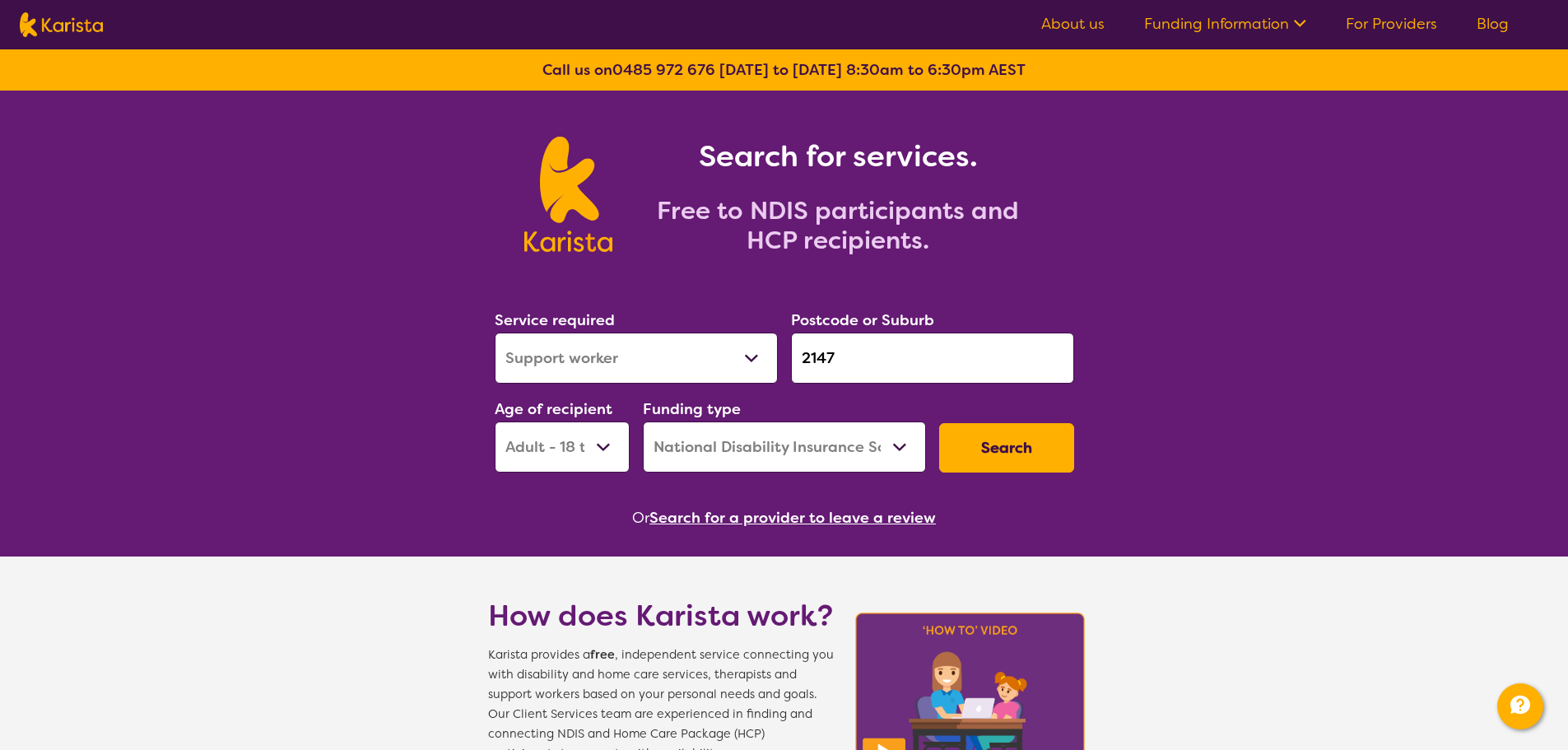
drag, startPoint x: 868, startPoint y: 356, endPoint x: 896, endPoint y: 493, distance: 139.8
click at [672, 410] on div "Service required Allied Health Assistant Assessment ([MEDICAL_DATA] or [MEDICAL…" at bounding box center [784, 390] width 593 height 177
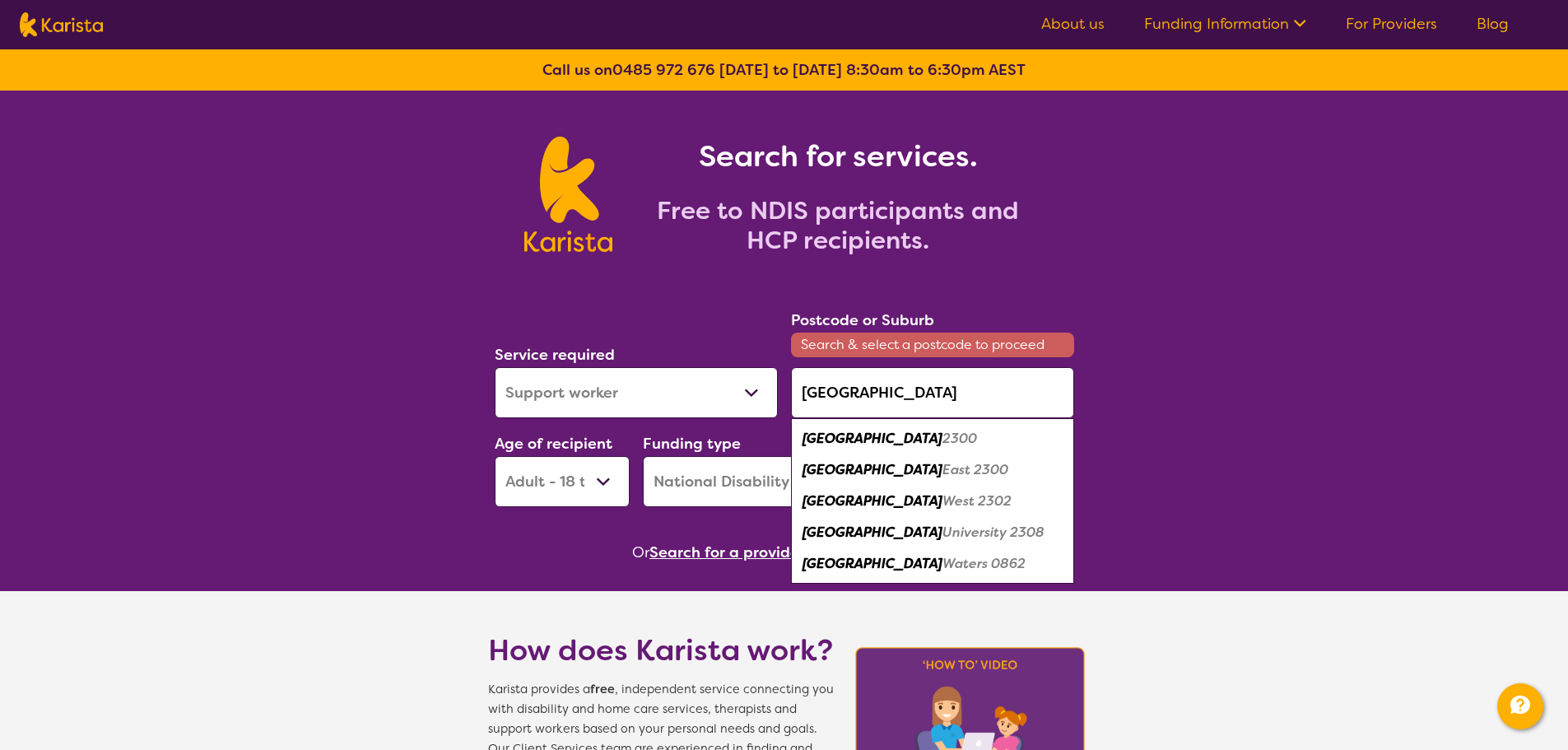
click at [899, 453] on div "Newcastle 2300" at bounding box center [932, 439] width 267 height 31
type input "2300"
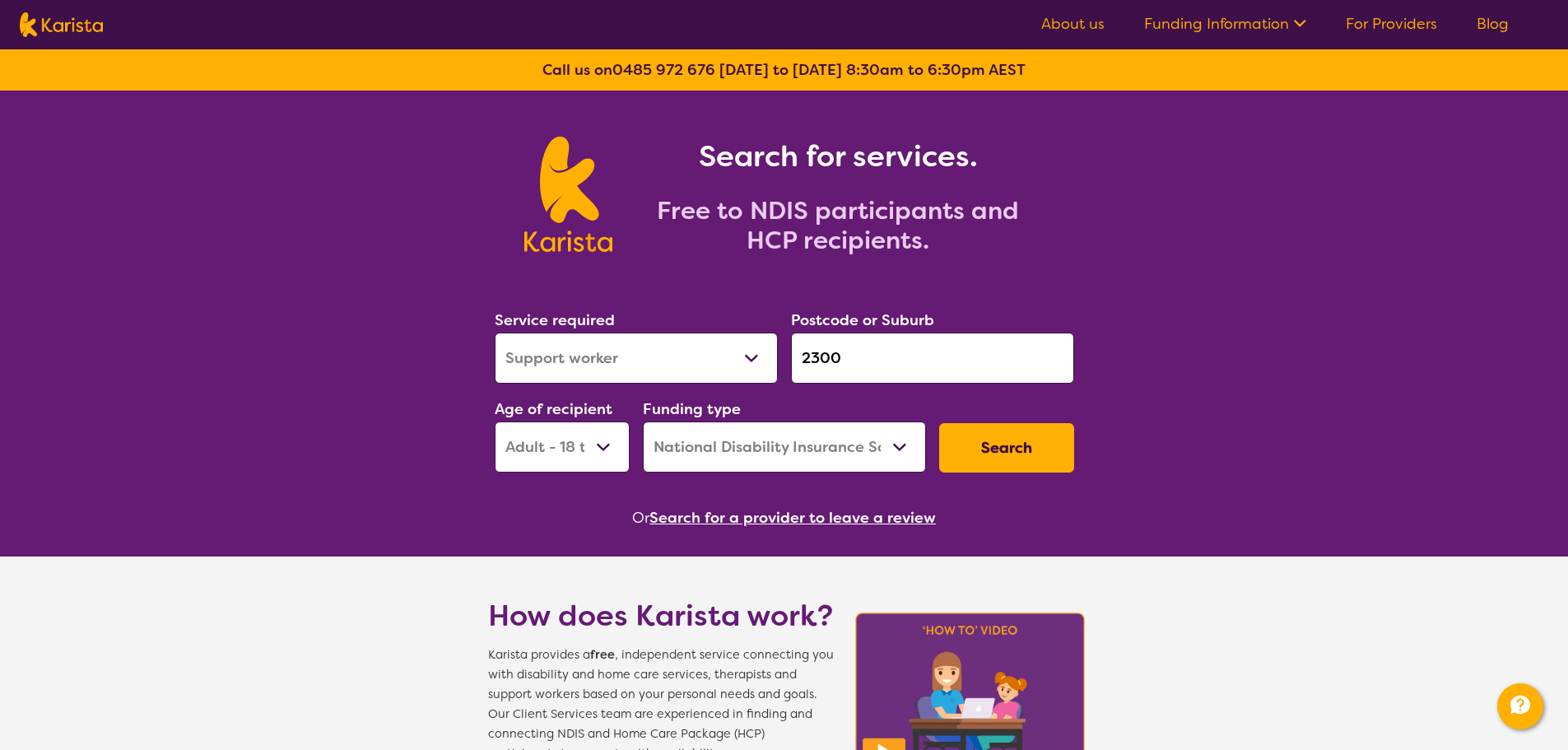
click at [995, 442] on button "Search" at bounding box center [1007, 447] width 135 height 49
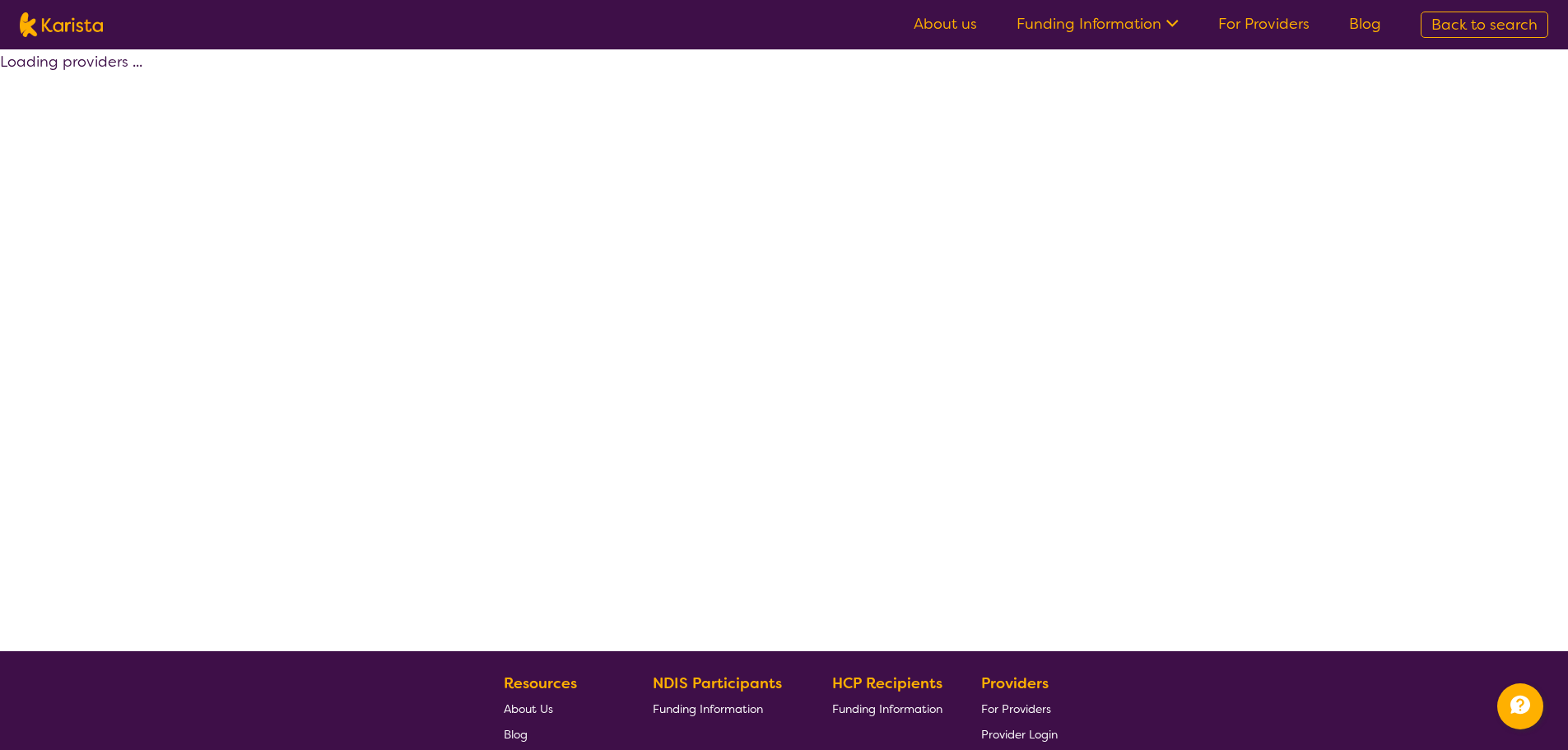
select select "NDIS"
select select "Support worker"
select select "AD"
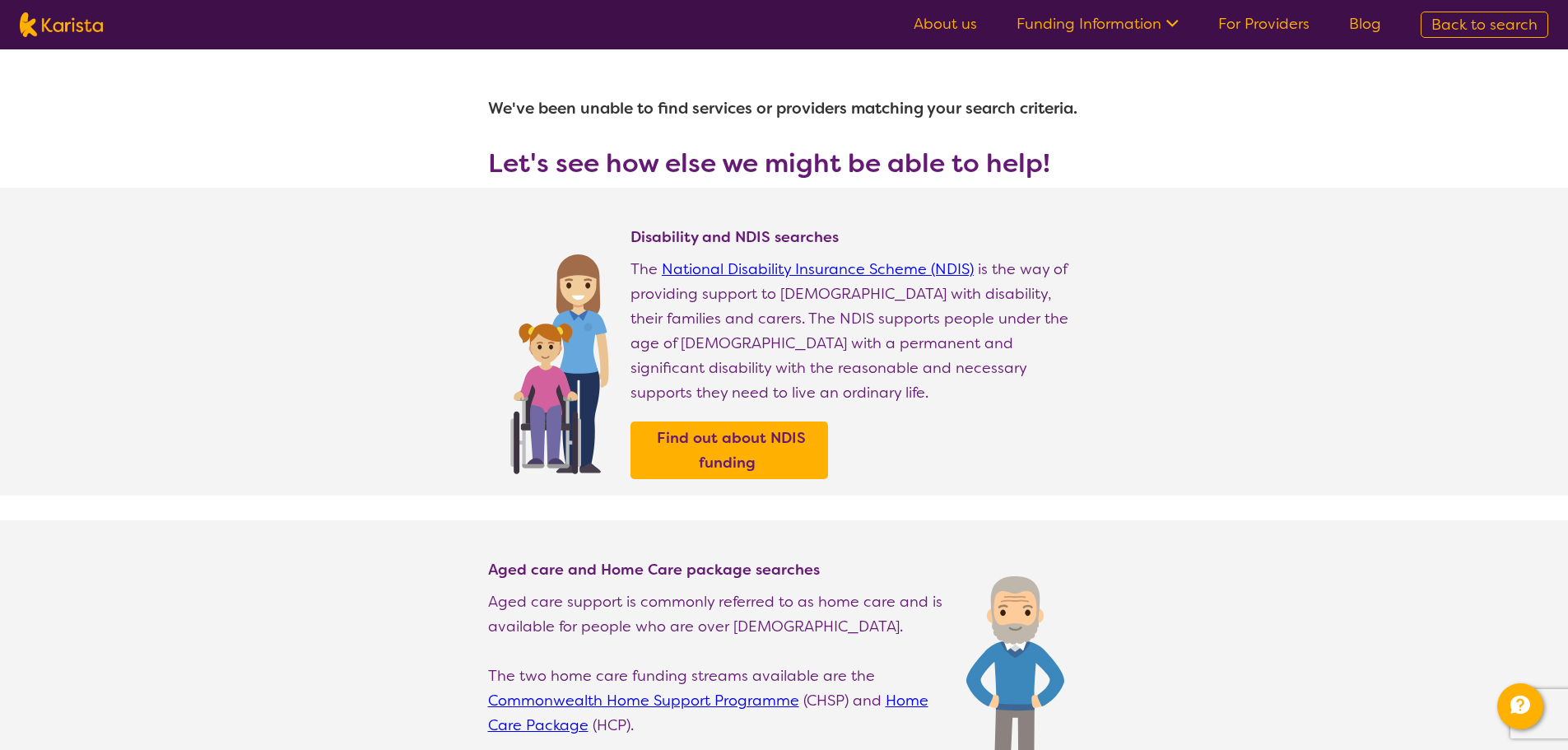
click at [1278, 21] on link "For Providers" at bounding box center [1263, 23] width 91 height 19
